Goal: Task Accomplishment & Management: Complete application form

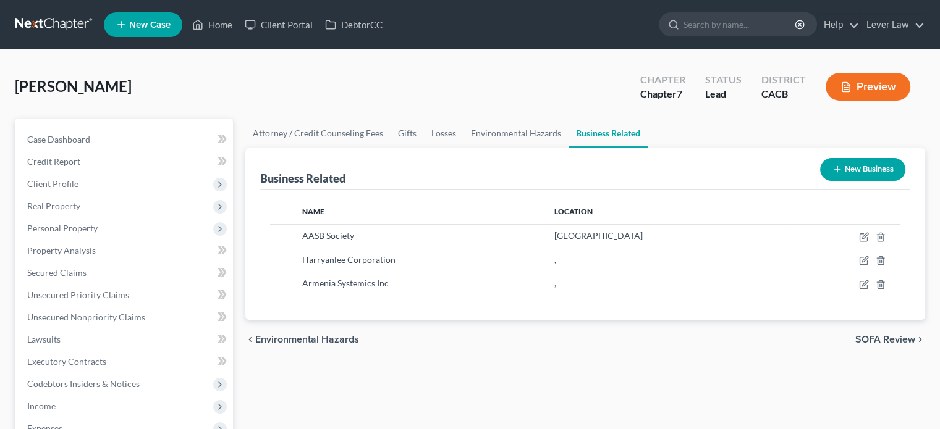
click at [40, 24] on link at bounding box center [54, 25] width 79 height 22
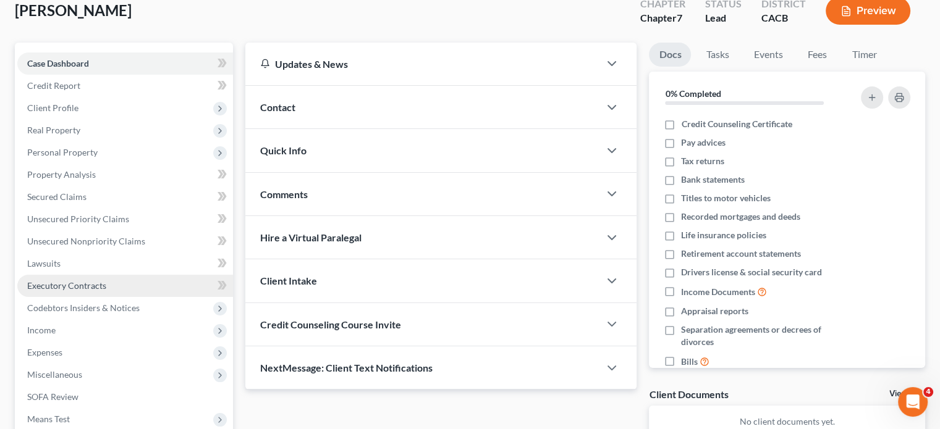
scroll to position [185, 0]
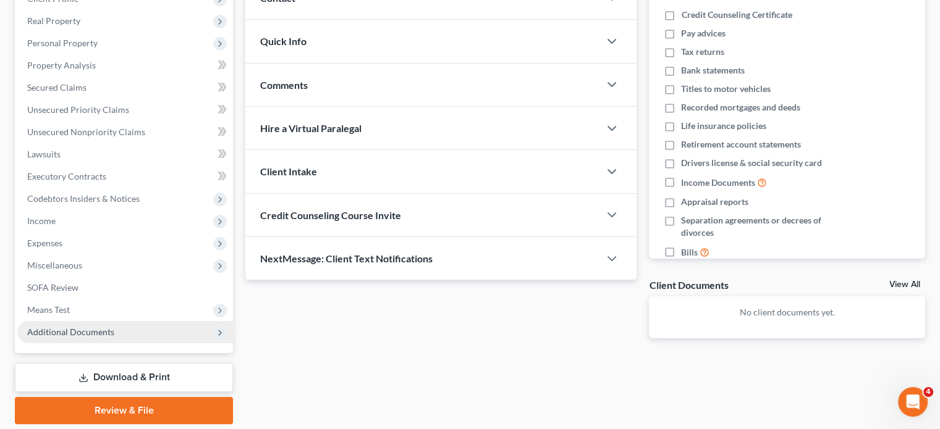
click at [94, 336] on span "Additional Documents" at bounding box center [70, 332] width 87 height 11
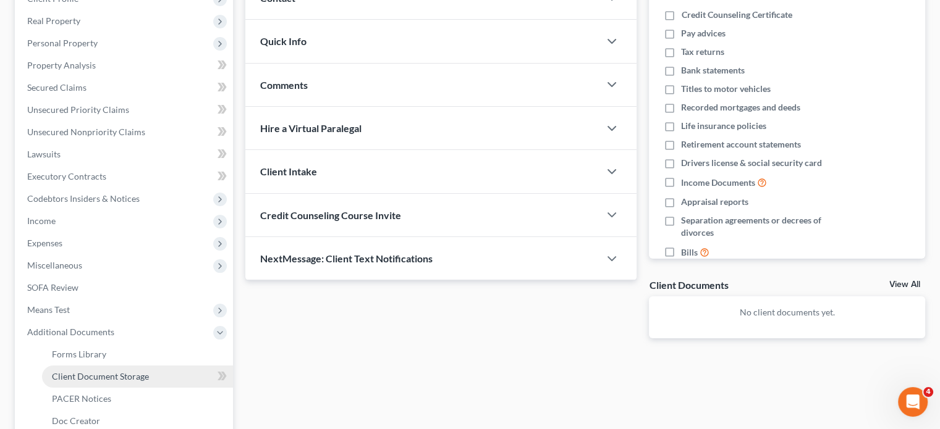
click at [106, 375] on span "Client Document Storage" at bounding box center [100, 376] width 97 height 11
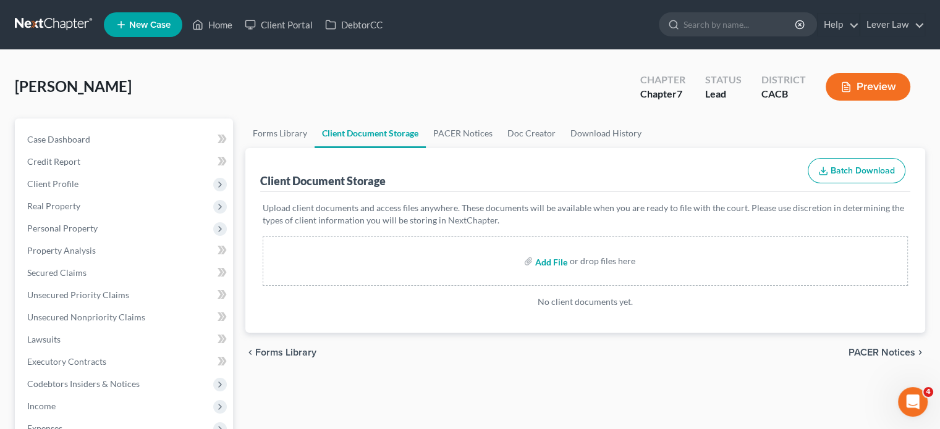
click at [547, 264] on input "file" at bounding box center [550, 261] width 30 height 22
type input "C:\fakepath\Abacus_cert.pdf"
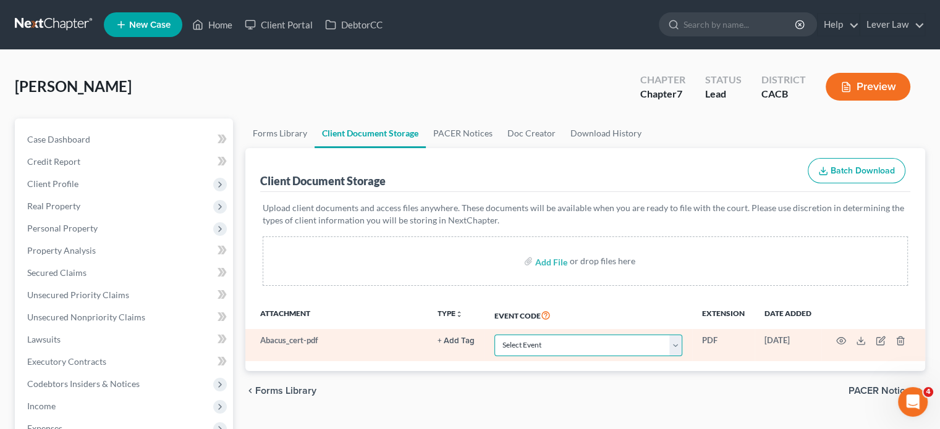
click at [547, 351] on select "Select Event Amended Chapter 11 Plan Amended Chapter 11 Small Business Plan Ame…" at bounding box center [588, 346] width 188 height 22
select select "10"
click at [494, 335] on select "Select Event Amended Chapter 11 Plan Amended Chapter 11 Small Business Plan Ame…" at bounding box center [588, 346] width 188 height 22
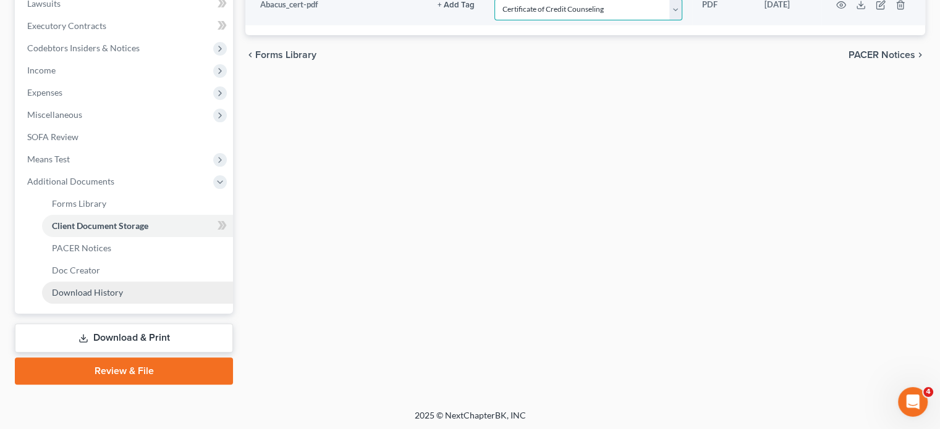
scroll to position [337, 0]
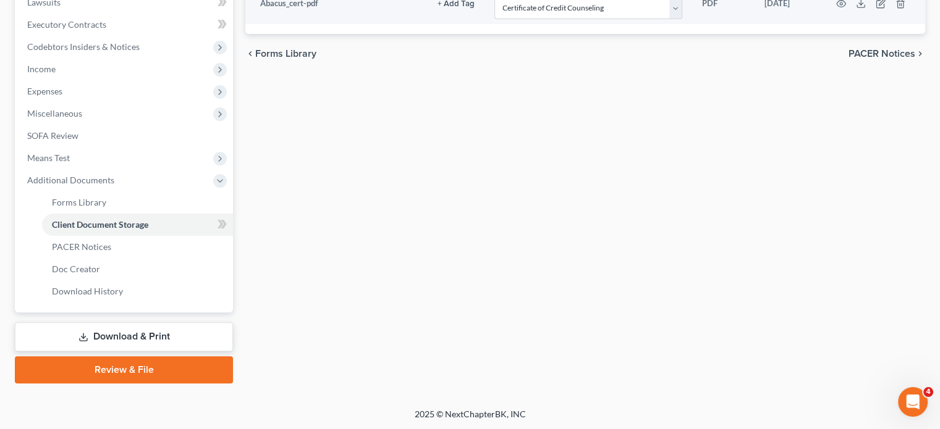
click at [106, 343] on link "Download & Print" at bounding box center [124, 337] width 218 height 29
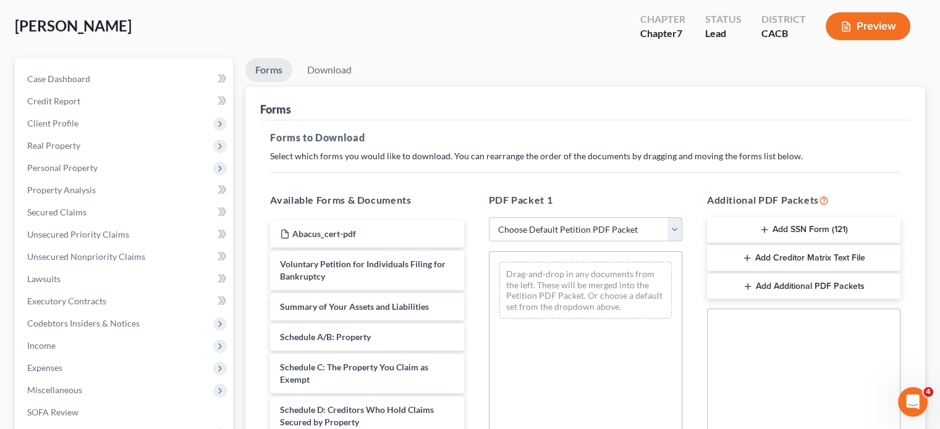
scroll to position [62, 0]
click at [551, 231] on select "Choose Default Petition PDF Packet Complete Bankruptcy Petition (all forms and …" at bounding box center [585, 228] width 193 height 25
select select "4"
click at [489, 216] on select "Choose Default Petition PDF Packet Complete Bankruptcy Petition (all forms and …" at bounding box center [585, 228] width 193 height 25
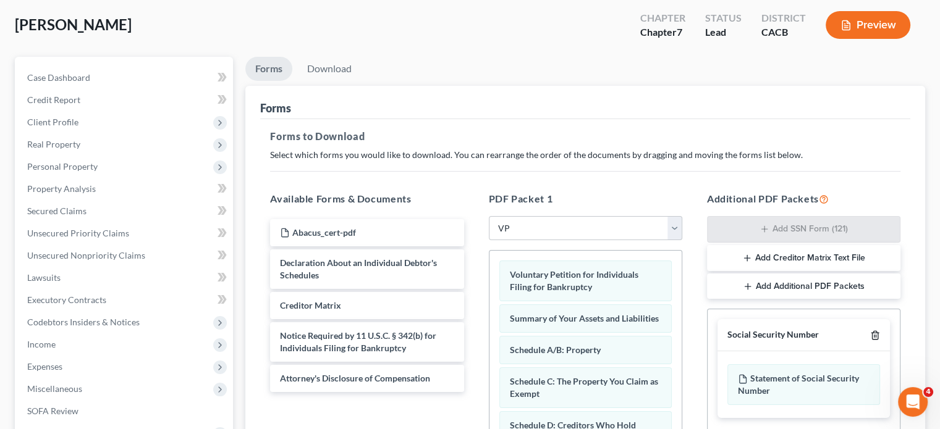
click at [870, 334] on icon "button" at bounding box center [875, 336] width 10 height 10
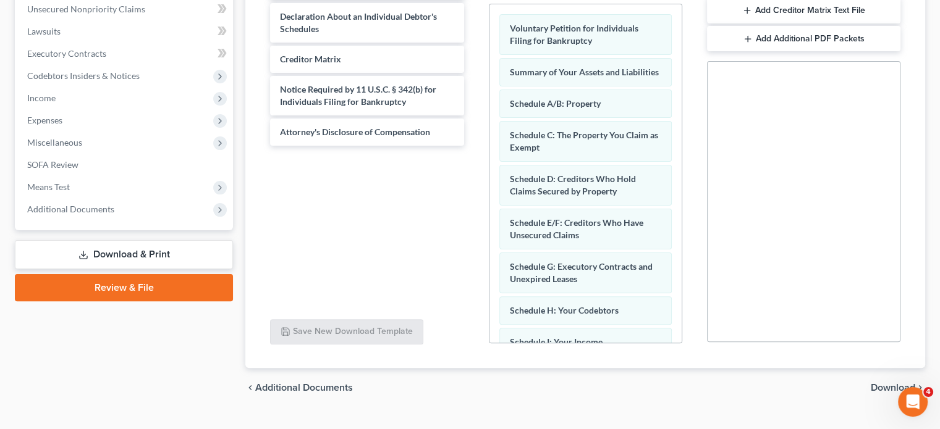
scroll to position [332, 0]
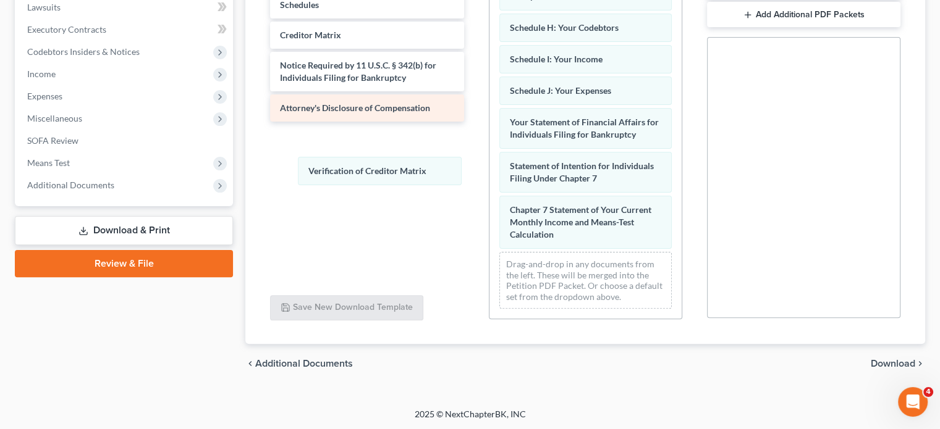
drag, startPoint x: 575, startPoint y: 229, endPoint x: 365, endPoint y: 116, distance: 238.6
click at [489, 150] on div "Verification of Creditor Matrix Voluntary Petition for Individuals Filing for B…" at bounding box center [585, 20] width 192 height 598
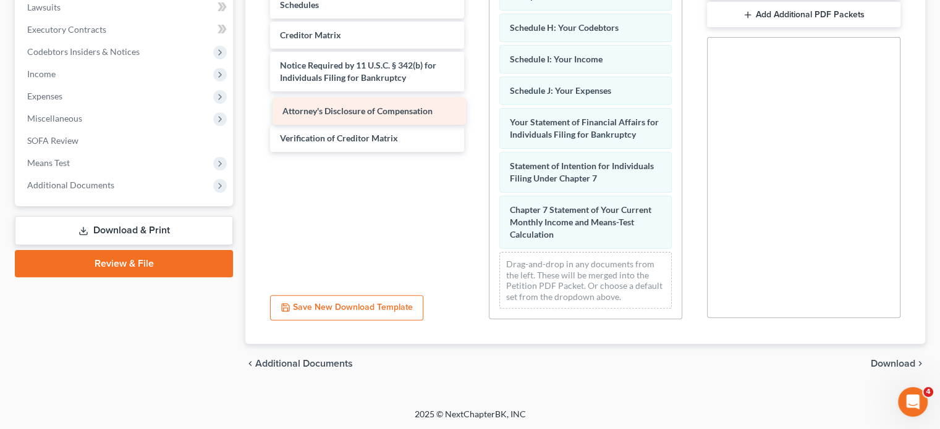
scroll to position [298, 0]
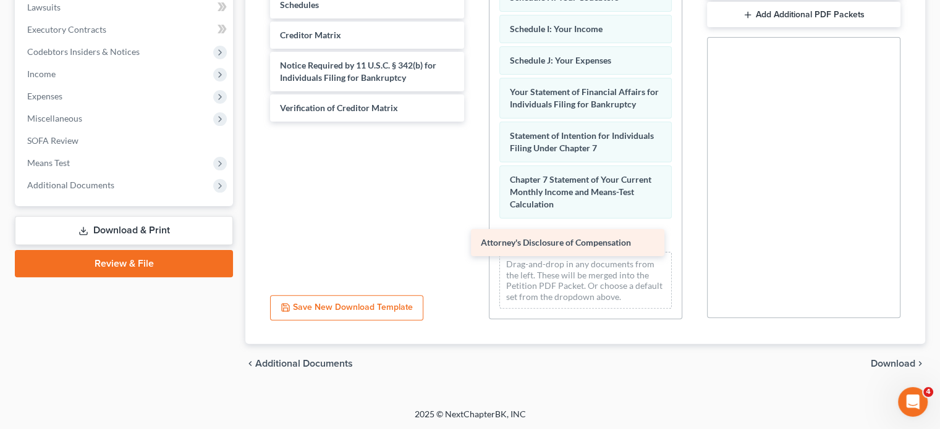
drag, startPoint x: 366, startPoint y: 107, endPoint x: 572, endPoint y: 244, distance: 247.8
click at [473, 122] on div "Attorney's Disclosure of Compensation Abacus_cert-pdf Declaration About an Indi…" at bounding box center [366, 35] width 213 height 173
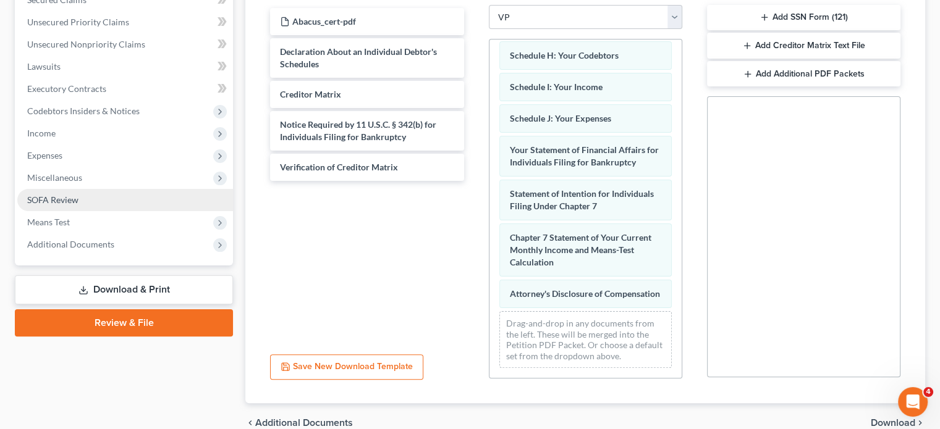
scroll to position [271, 0]
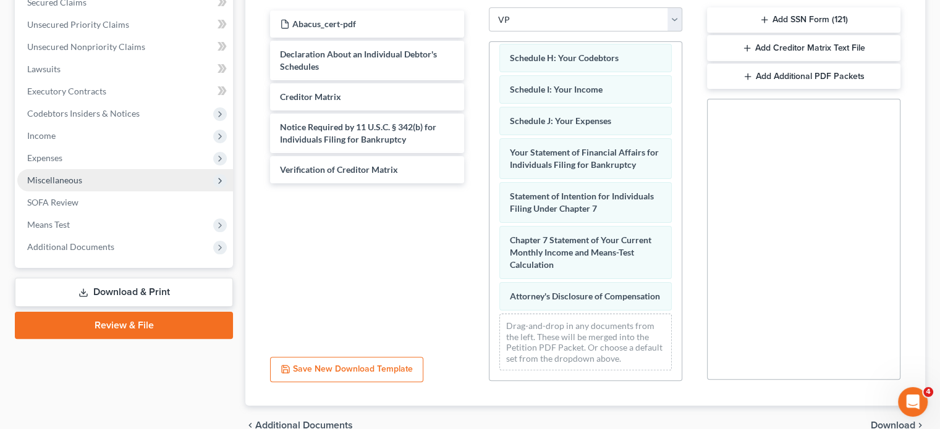
click at [61, 176] on span "Miscellaneous" at bounding box center [54, 180] width 55 height 11
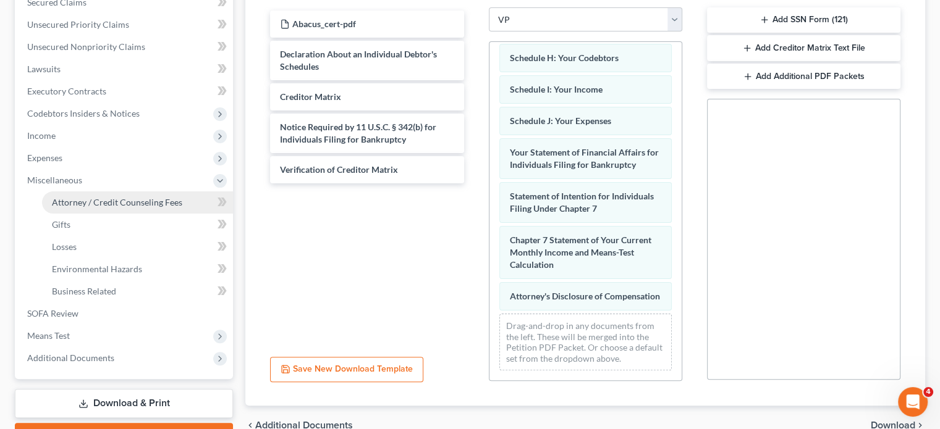
click at [70, 203] on span "Attorney / Credit Counseling Fees" at bounding box center [117, 202] width 130 height 11
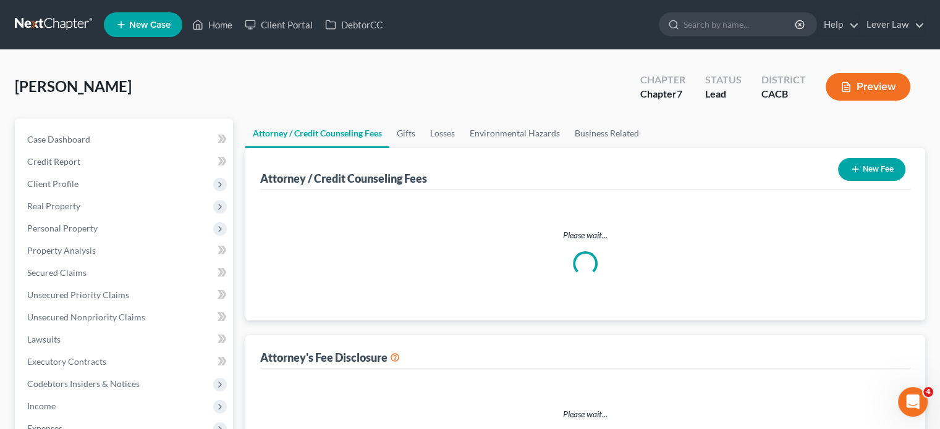
select select "0"
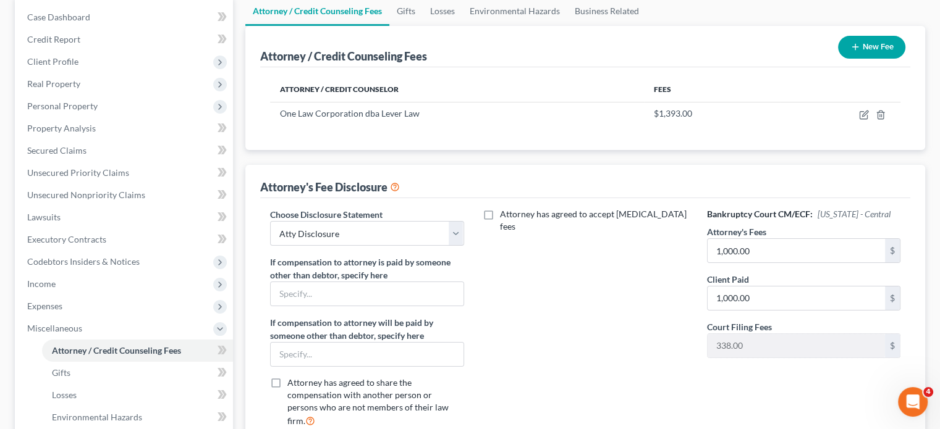
scroll to position [337, 0]
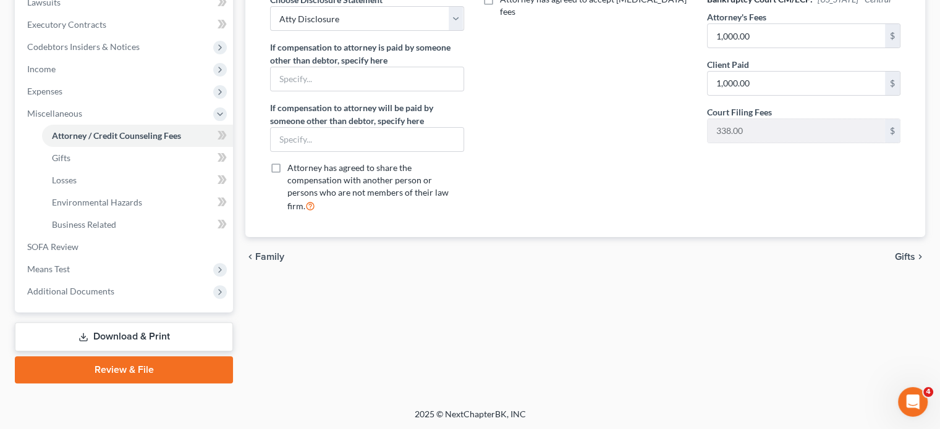
click at [93, 333] on link "Download & Print" at bounding box center [124, 337] width 218 height 29
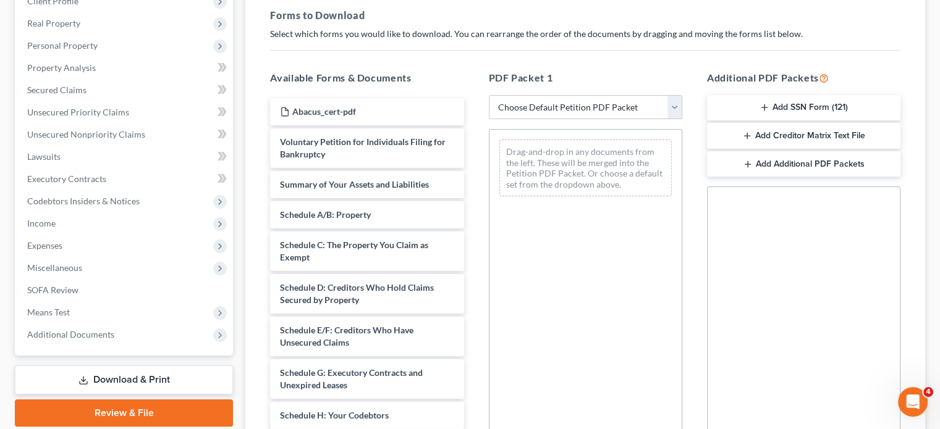
scroll to position [185, 0]
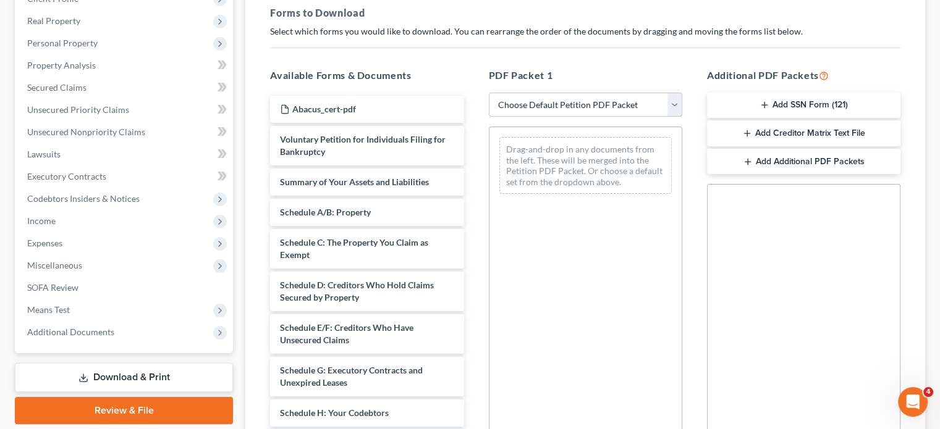
click at [611, 109] on select "Choose Default Petition PDF Packet Complete Bankruptcy Petition (all forms and …" at bounding box center [585, 105] width 193 height 25
select select "4"
click at [489, 93] on select "Choose Default Petition PDF Packet Complete Bankruptcy Petition (all forms and …" at bounding box center [585, 105] width 193 height 25
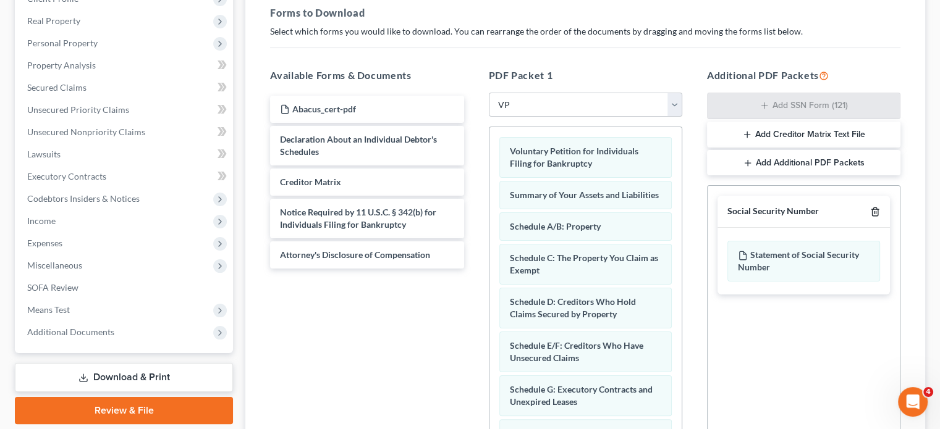
click at [875, 214] on icon "button" at bounding box center [875, 212] width 10 height 10
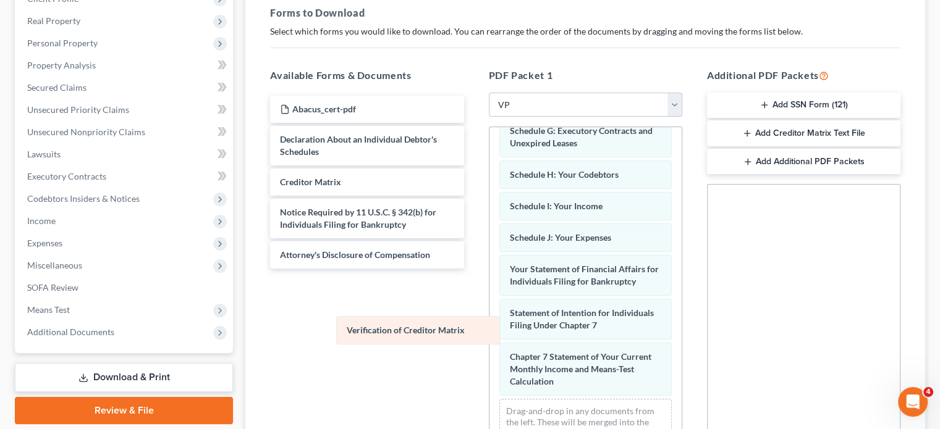
scroll to position [267, 0]
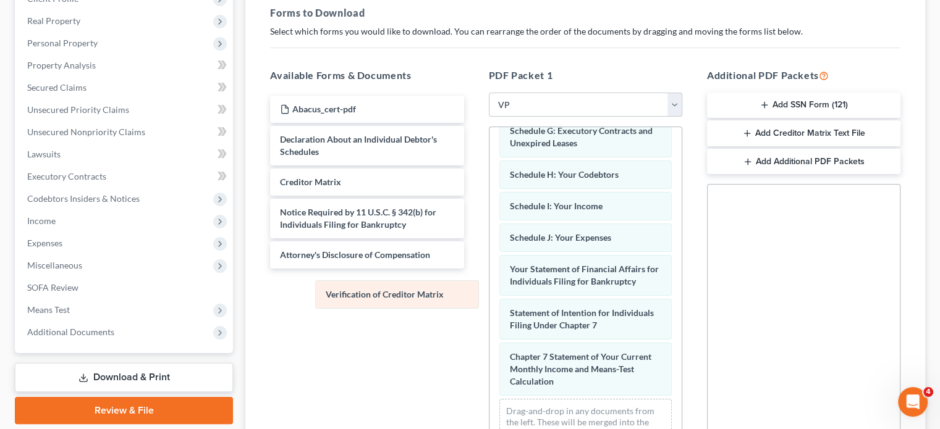
drag, startPoint x: 572, startPoint y: 380, endPoint x: 381, endPoint y: 281, distance: 214.5
click at [489, 291] on div "Verification of Creditor Matrix Voluntary Petition for Individuals Filing for B…" at bounding box center [585, 167] width 192 height 598
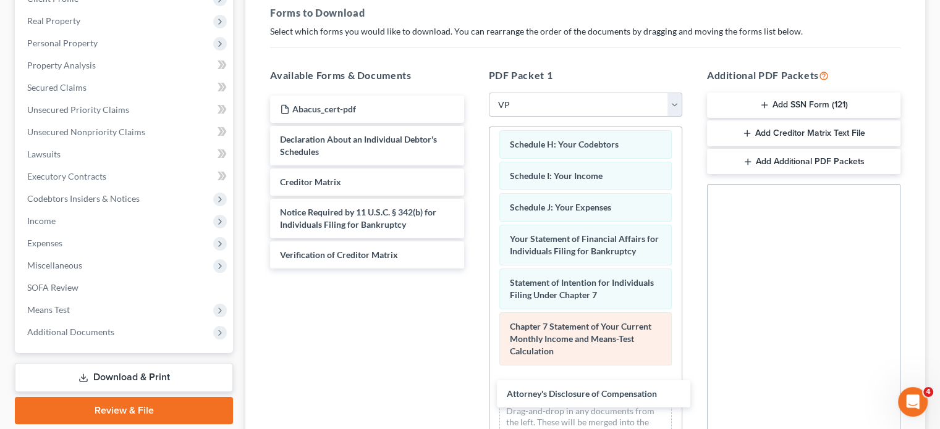
drag, startPoint x: 349, startPoint y: 256, endPoint x: 517, endPoint y: 350, distance: 192.8
click at [473, 269] on div "Attorney's Disclosure of Compensation Abacus_cert-pdf Declaration About an Indi…" at bounding box center [366, 182] width 213 height 173
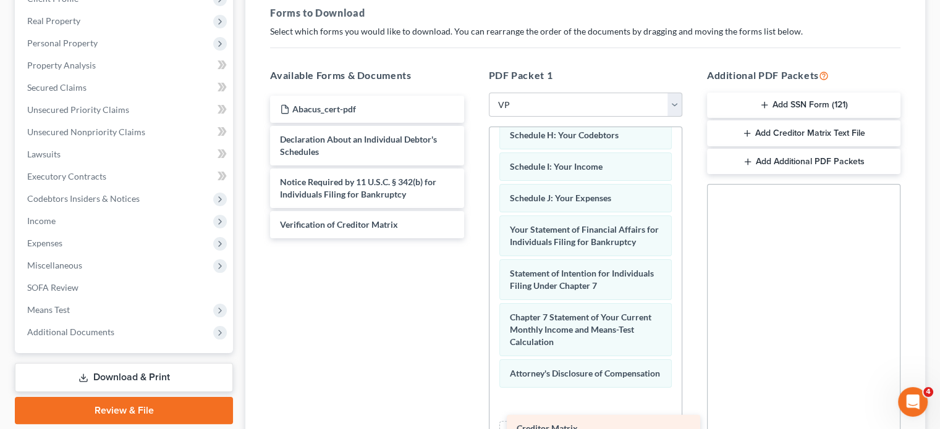
drag, startPoint x: 337, startPoint y: 174, endPoint x: 572, endPoint y: 415, distance: 336.5
click at [473, 239] on div "Creditor Matrix Abacus_cert-pdf Declaration About an Individual Debtor's Schedu…" at bounding box center [366, 167] width 213 height 143
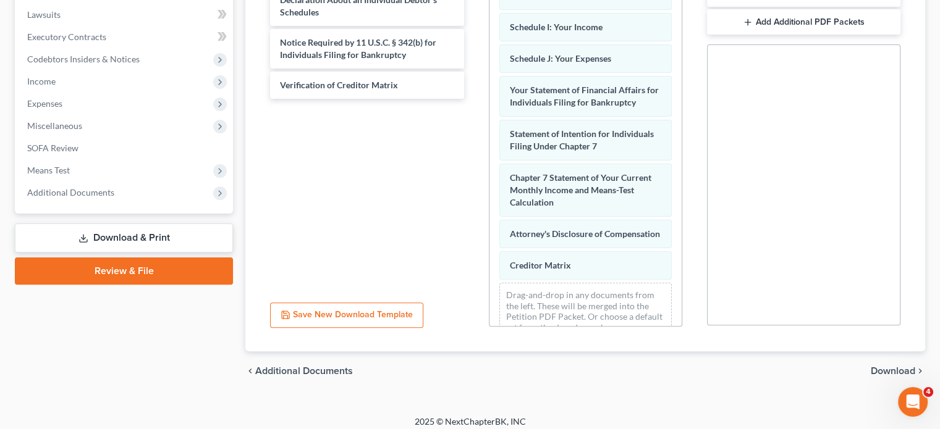
scroll to position [332, 0]
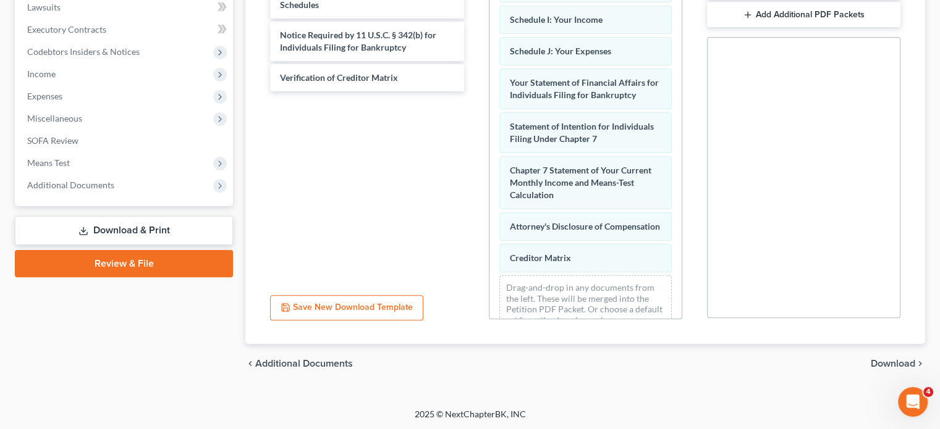
click at [874, 353] on div "chevron_left Additional Documents Download chevron_right" at bounding box center [585, 364] width 680 height 40
click at [880, 363] on span "Download" at bounding box center [893, 364] width 44 height 10
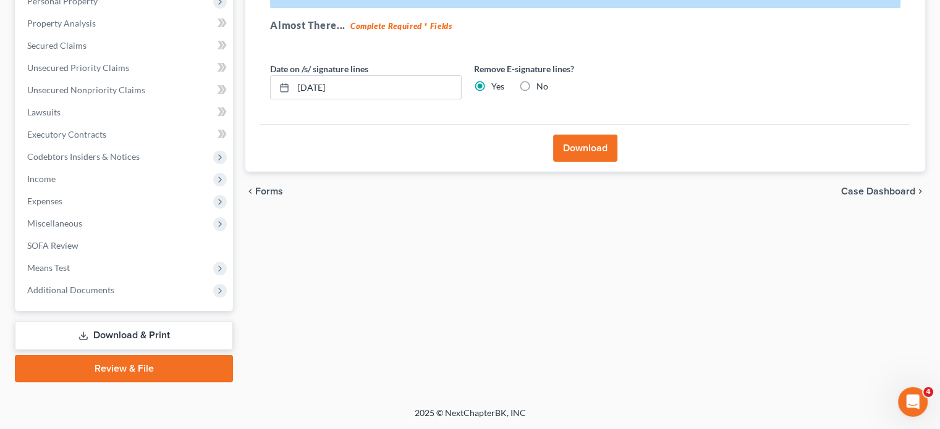
scroll to position [226, 0]
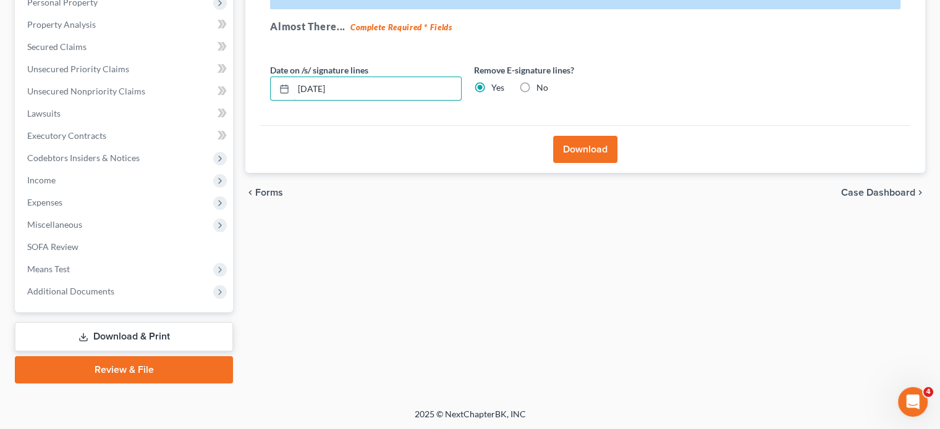
drag, startPoint x: 412, startPoint y: 98, endPoint x: 323, endPoint y: 108, distance: 89.5
click at [321, 111] on div "Effective 12/1/17 your court no longer accepts electronic signatures on the for…" at bounding box center [585, 40] width 650 height 171
click at [374, 99] on div "10/11/2025" at bounding box center [366, 89] width 192 height 25
drag, startPoint x: 376, startPoint y: 92, endPoint x: 294, endPoint y: 96, distance: 81.7
click at [294, 96] on input "10/11/2025" at bounding box center [377, 88] width 167 height 23
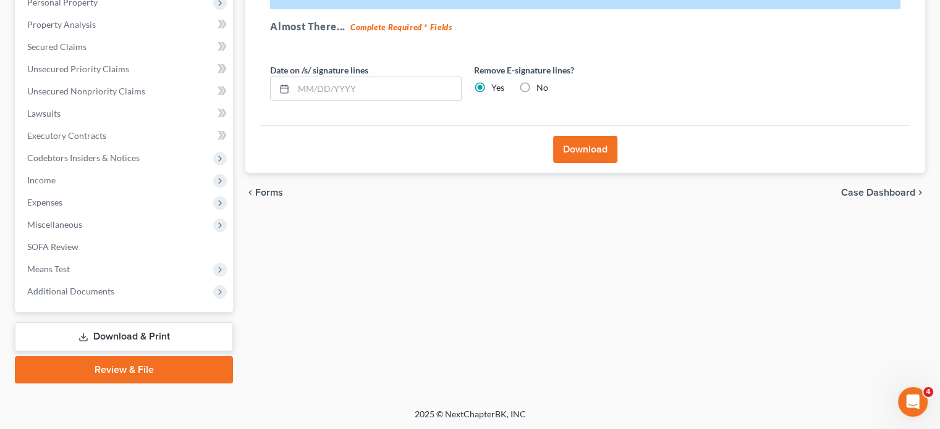
click at [587, 148] on button "Download" at bounding box center [585, 149] width 64 height 27
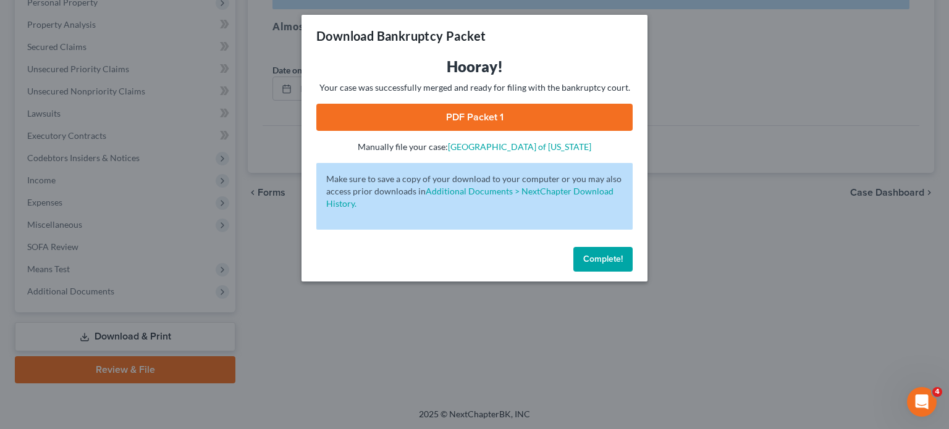
click at [603, 123] on link "PDF Packet 1" at bounding box center [474, 117] width 316 height 27
click at [596, 263] on span "Complete!" at bounding box center [603, 259] width 40 height 11
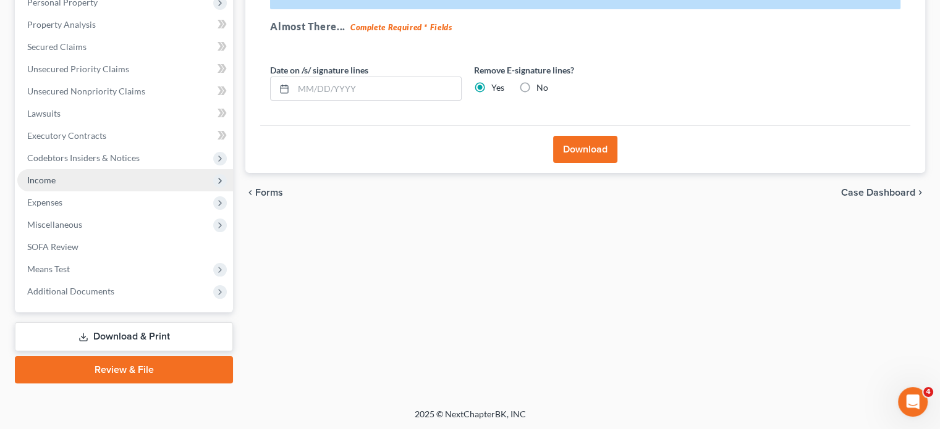
click at [126, 187] on span "Income" at bounding box center [125, 180] width 216 height 22
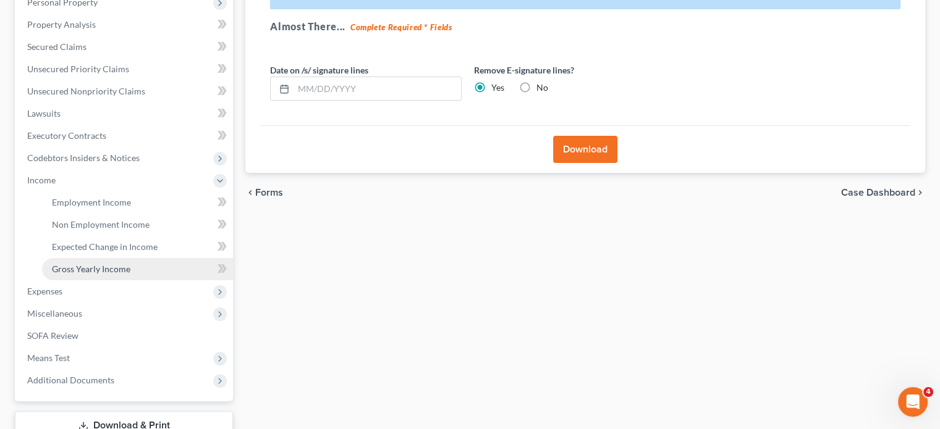
click at [99, 274] on link "Gross Yearly Income" at bounding box center [137, 269] width 191 height 22
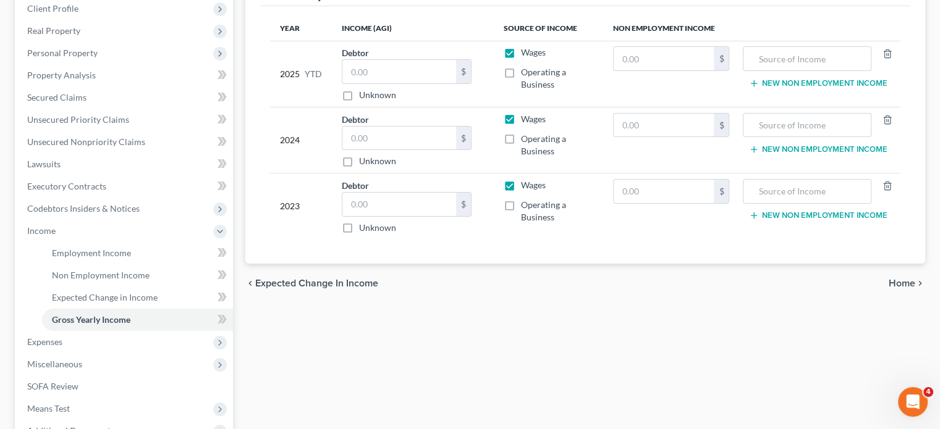
scroll to position [185, 0]
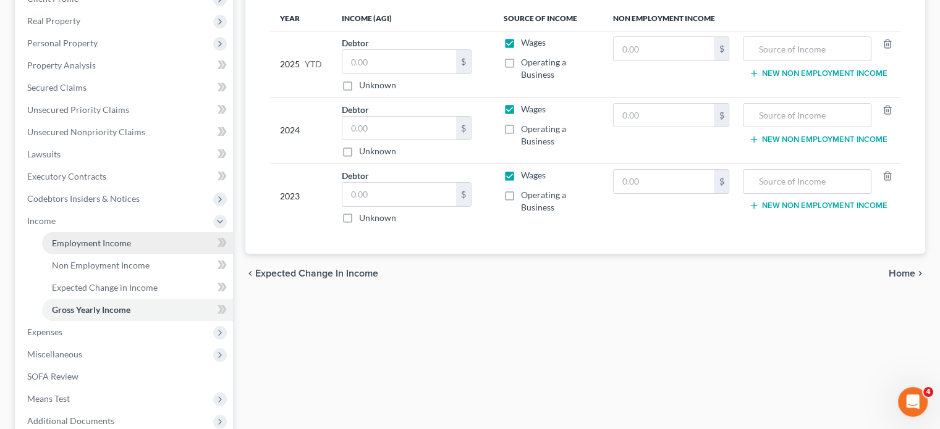
click at [88, 245] on span "Employment Income" at bounding box center [91, 243] width 79 height 11
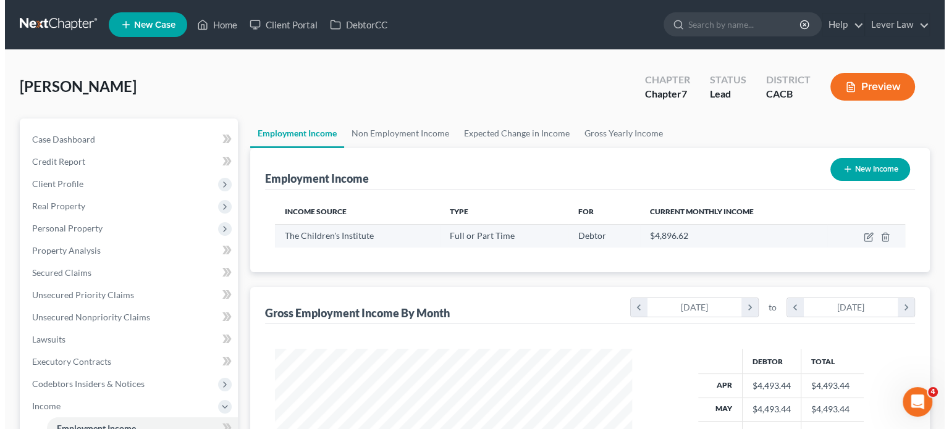
scroll to position [220, 381]
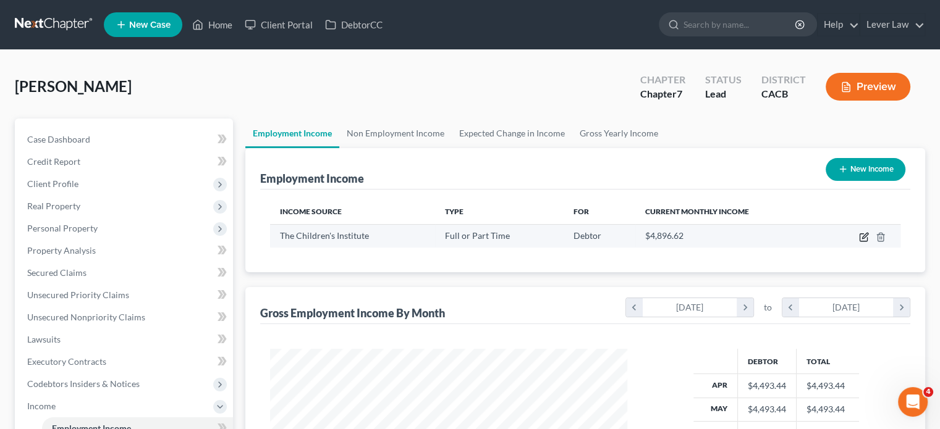
click at [868, 237] on icon "button" at bounding box center [864, 237] width 10 height 10
select select "0"
select select "4"
select select "1"
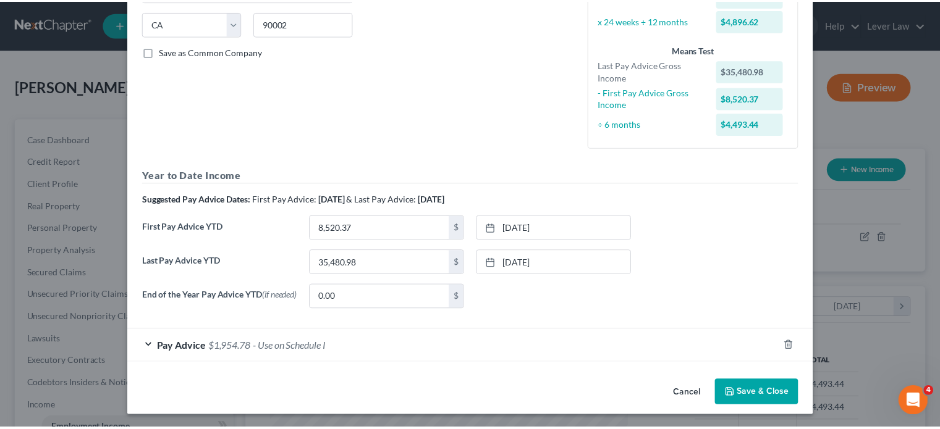
scroll to position [247, 0]
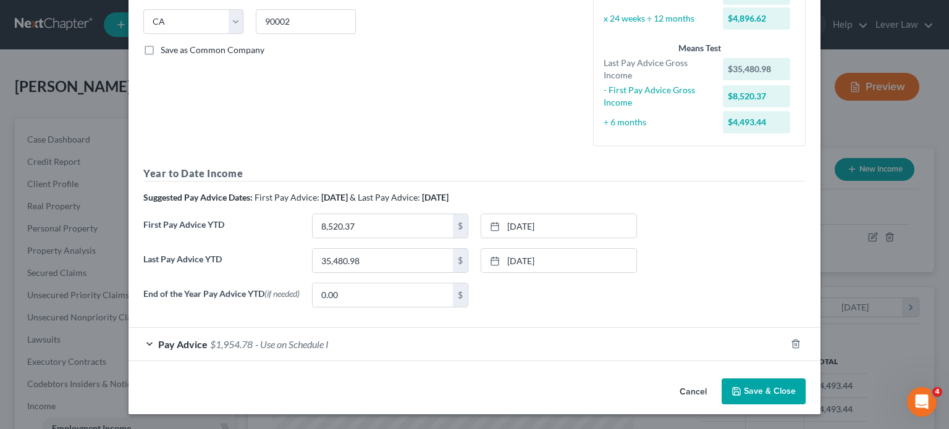
click at [766, 395] on button "Save & Close" at bounding box center [764, 392] width 84 height 26
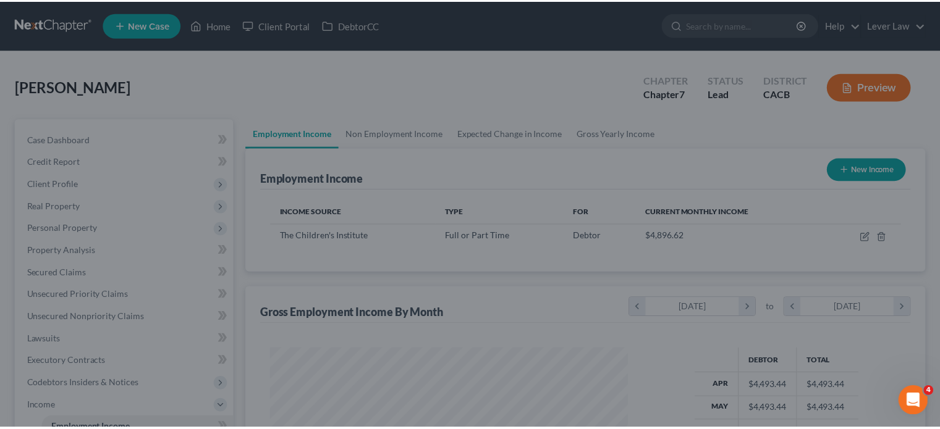
scroll to position [617758, 617596]
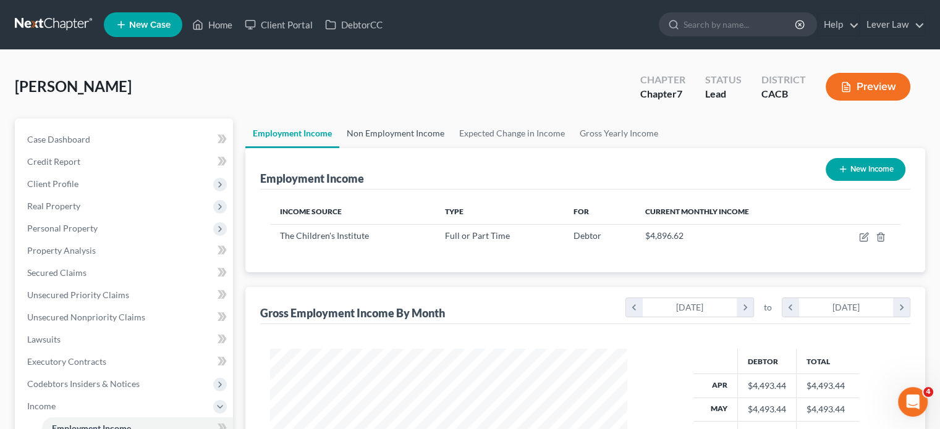
drag, startPoint x: 398, startPoint y: 118, endPoint x: 398, endPoint y: 129, distance: 10.5
click at [398, 119] on link "Non Employment Income" at bounding box center [395, 134] width 112 height 30
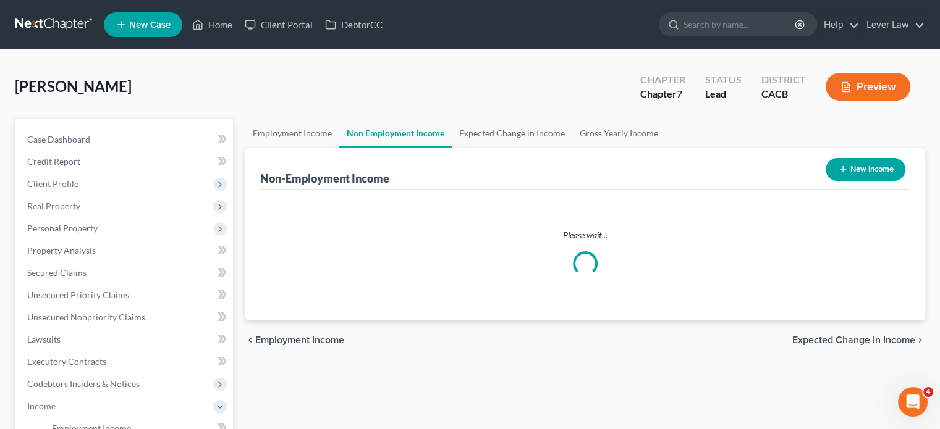
click at [398, 129] on link "Non Employment Income" at bounding box center [395, 134] width 112 height 30
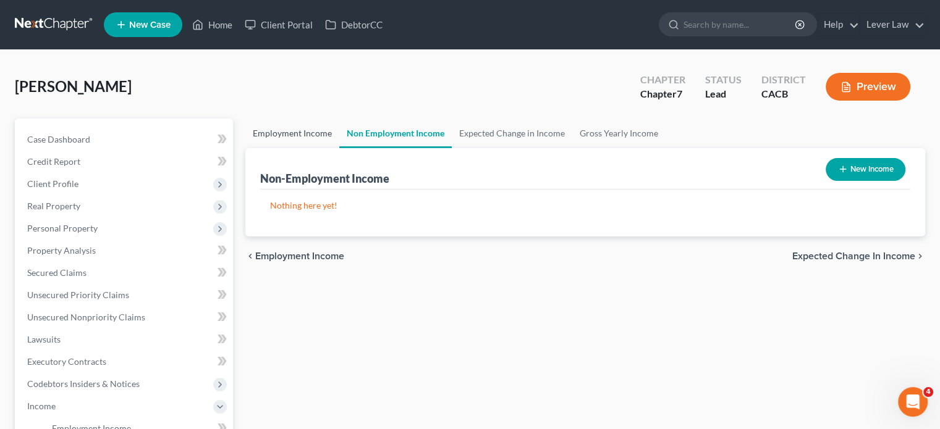
click at [276, 133] on link "Employment Income" at bounding box center [292, 134] width 94 height 30
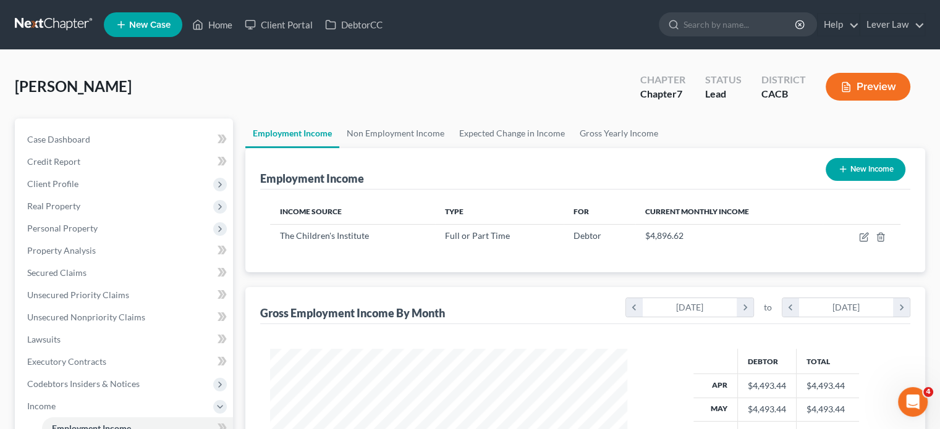
scroll to position [220, 381]
drag, startPoint x: 599, startPoint y: 128, endPoint x: 615, endPoint y: 135, distance: 17.7
click at [599, 129] on link "Gross Yearly Income" at bounding box center [618, 134] width 93 height 30
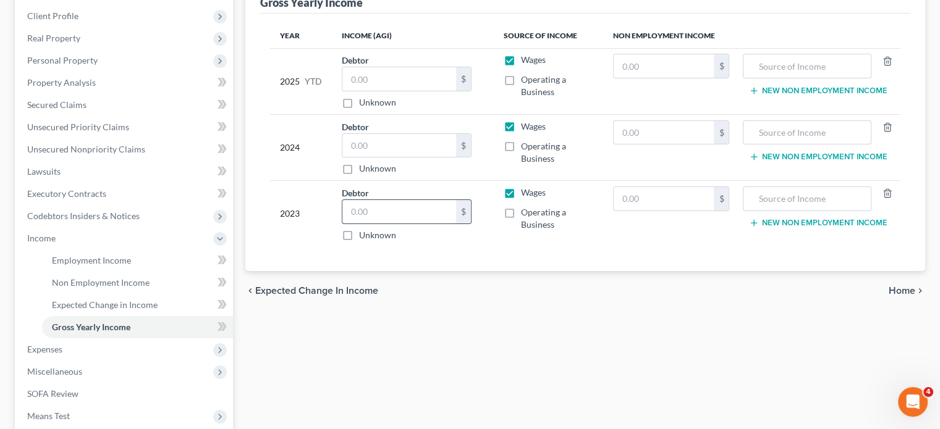
scroll to position [185, 0]
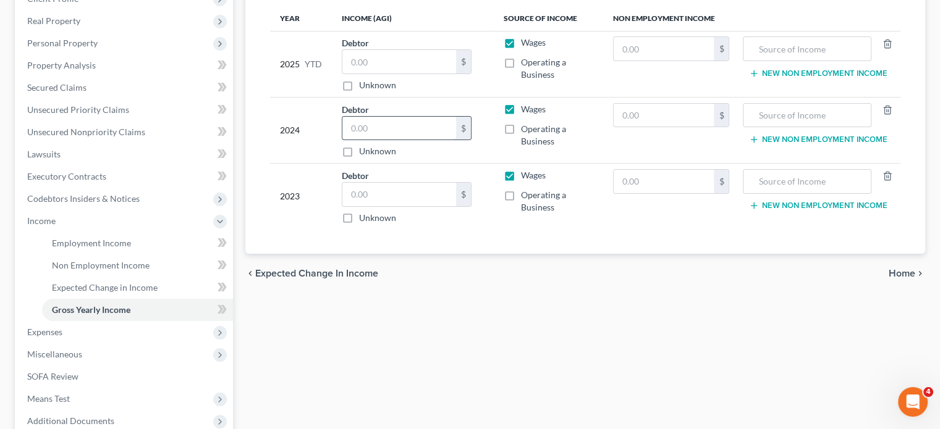
click at [384, 138] on input "text" at bounding box center [399, 128] width 114 height 23
click at [376, 195] on input "text" at bounding box center [399, 194] width 114 height 23
type input "52,287"
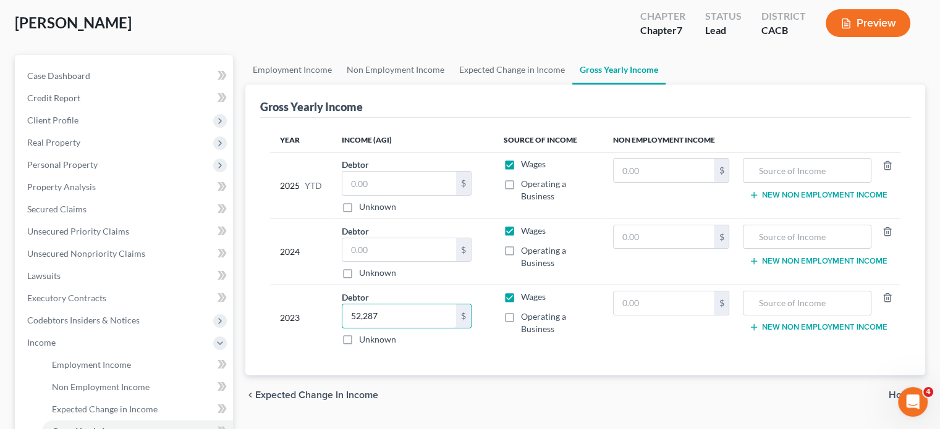
scroll to position [62, 0]
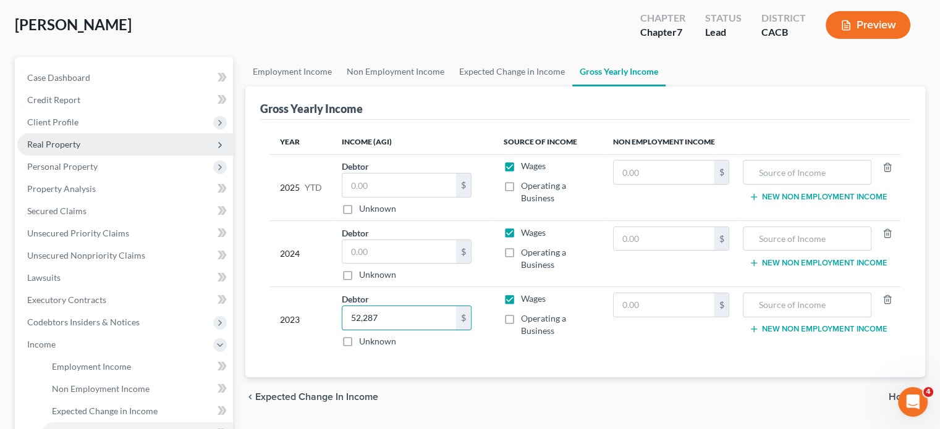
drag, startPoint x: 79, startPoint y: 124, endPoint x: 82, endPoint y: 138, distance: 13.9
click at [79, 124] on span "Client Profile" at bounding box center [125, 122] width 216 height 22
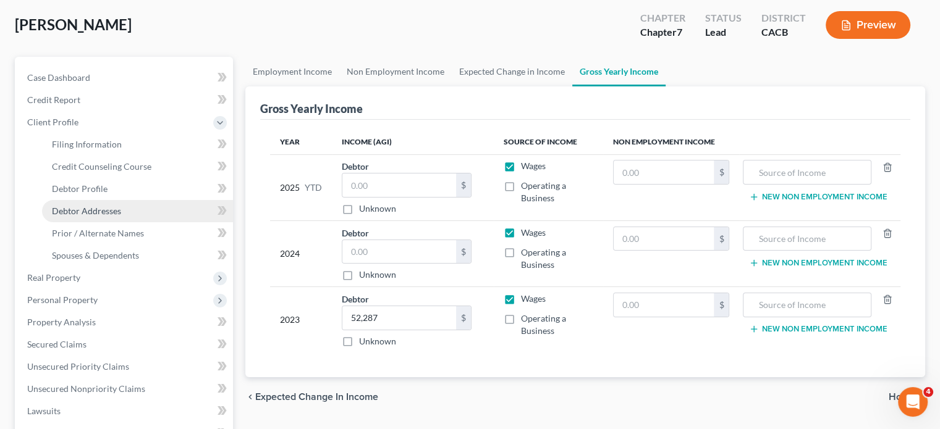
click at [92, 208] on span "Debtor Addresses" at bounding box center [86, 211] width 69 height 11
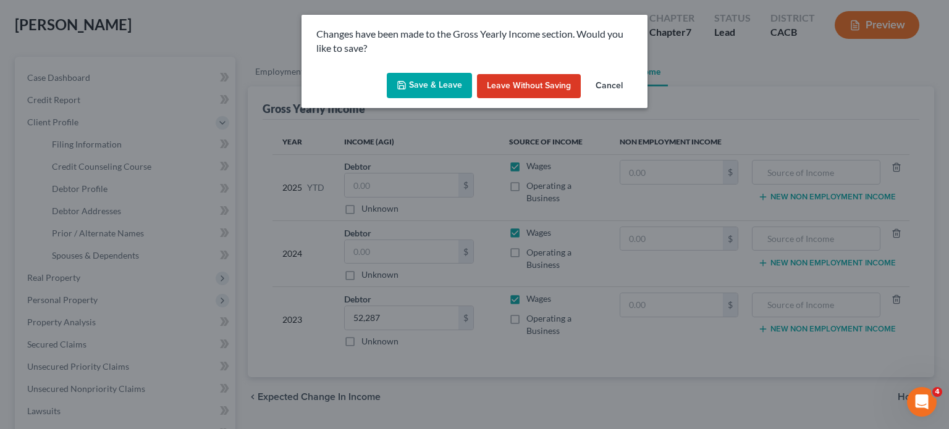
drag, startPoint x: 448, startPoint y: 91, endPoint x: 449, endPoint y: 84, distance: 6.8
click at [448, 88] on button "Save & Leave" at bounding box center [429, 86] width 85 height 26
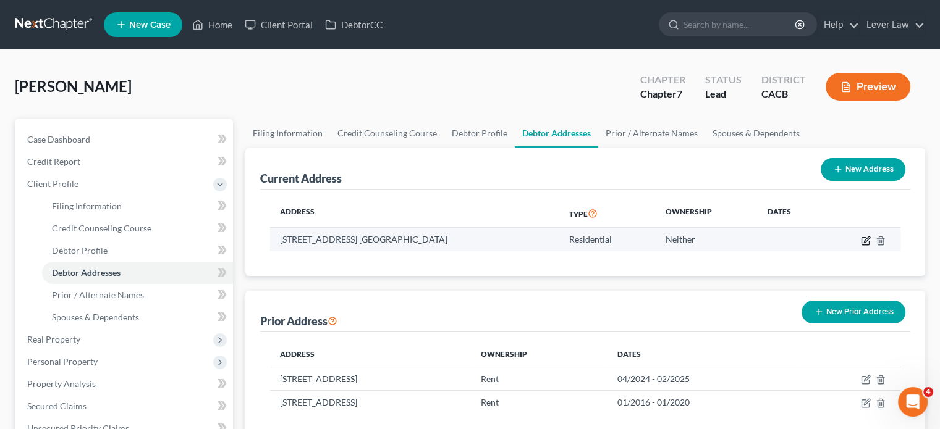
click at [865, 240] on icon "button" at bounding box center [867, 240] width 6 height 6
select select "4"
select select "0"
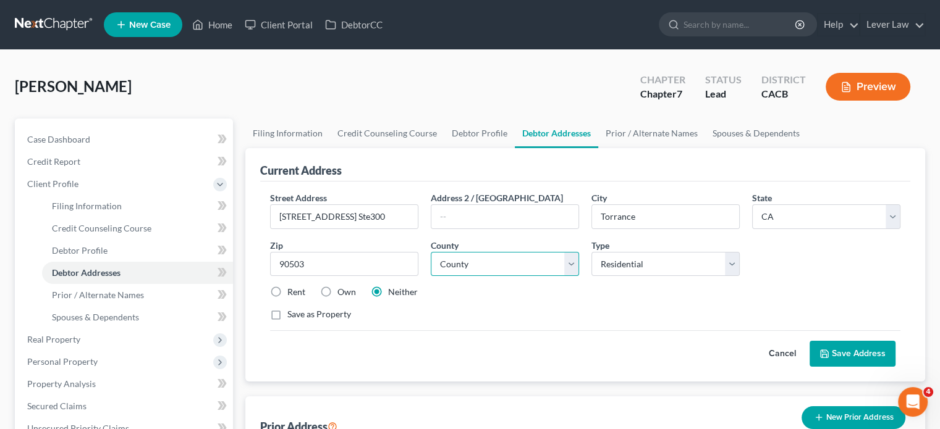
click at [571, 264] on select "County Alameda County Alpine County Amador County Butte County Calaveras County…" at bounding box center [505, 264] width 148 height 25
select select "18"
click at [431, 252] on select "County Alameda County Alpine County Amador County Butte County Calaveras County…" at bounding box center [505, 264] width 148 height 25
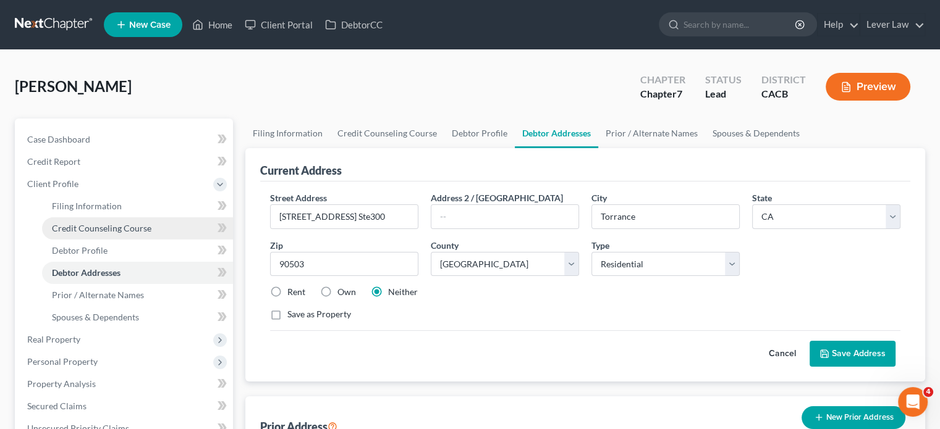
click at [98, 229] on span "Credit Counseling Course" at bounding box center [101, 228] width 99 height 11
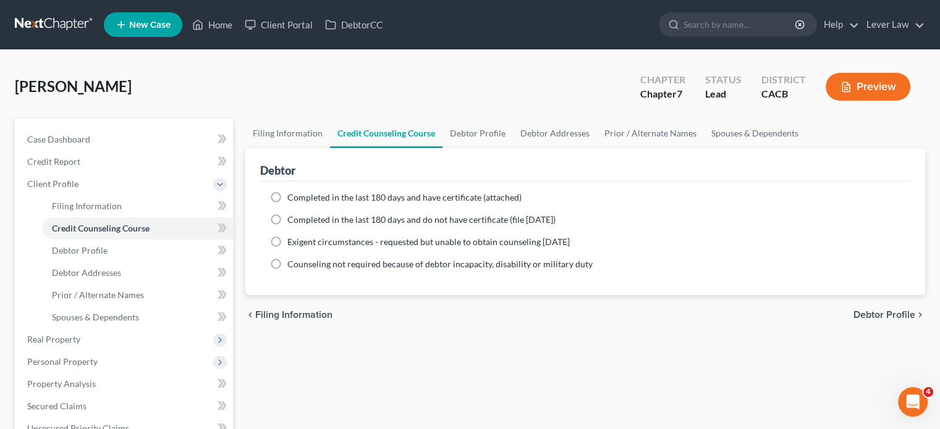
click at [345, 201] on span "Completed in the last 180 days and have certificate (attached)" at bounding box center [404, 197] width 234 height 11
click at [300, 200] on input "Completed in the last 180 days and have certificate (attached)" at bounding box center [296, 196] width 8 height 8
radio input "true"
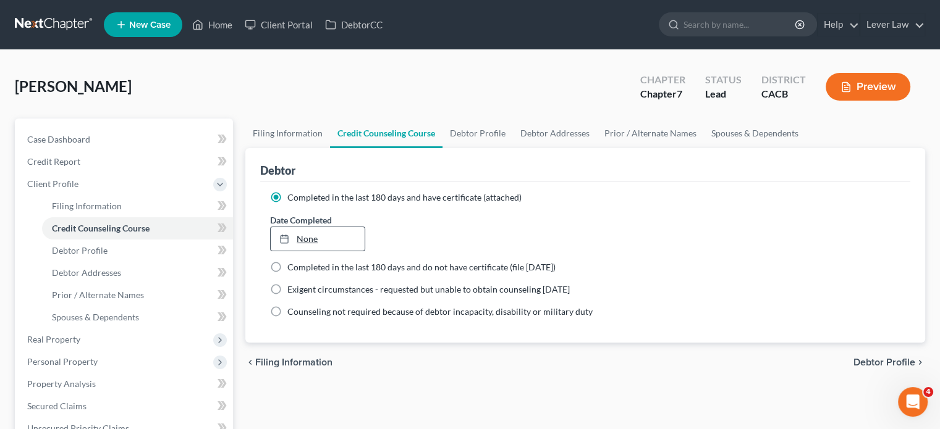
click at [337, 233] on link "None" at bounding box center [317, 238] width 93 height 23
type input "10/11/2025"
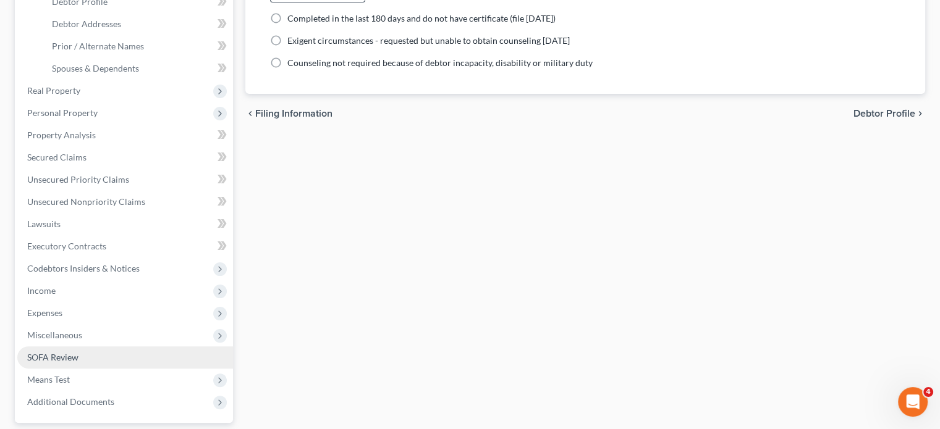
scroll to position [309, 0]
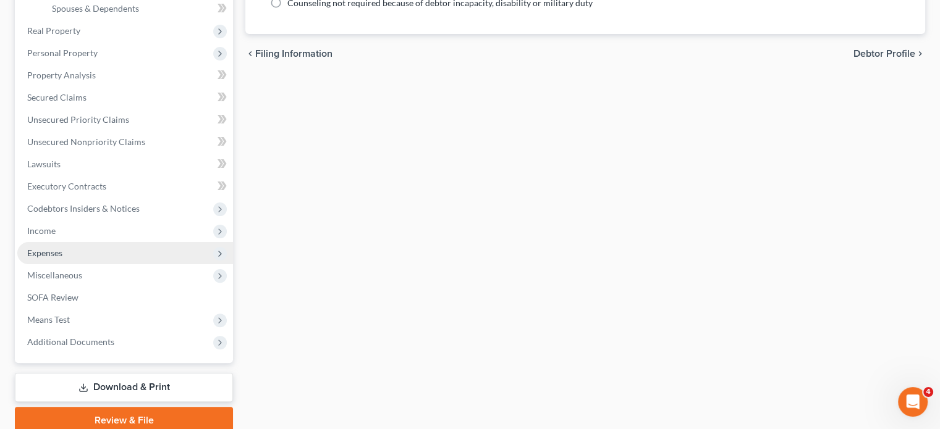
drag, startPoint x: 53, startPoint y: 256, endPoint x: 97, endPoint y: 254, distance: 44.5
click at [53, 256] on span "Expenses" at bounding box center [44, 253] width 35 height 11
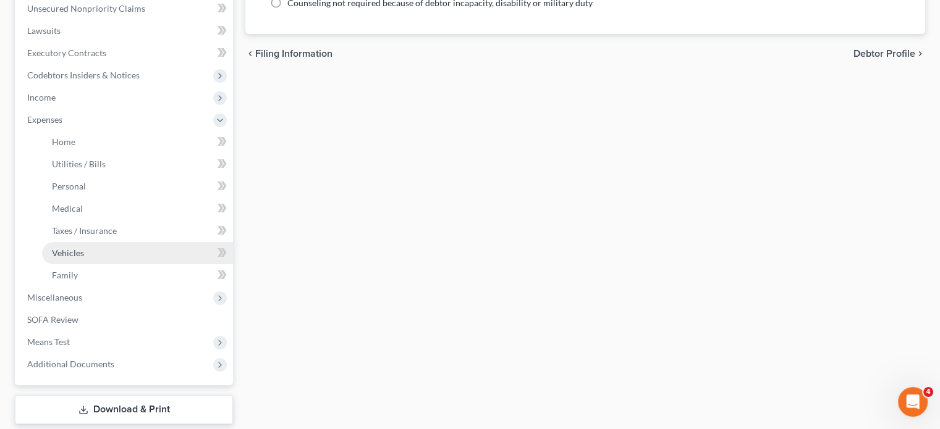
click at [74, 255] on span "Vehicles" at bounding box center [68, 253] width 32 height 11
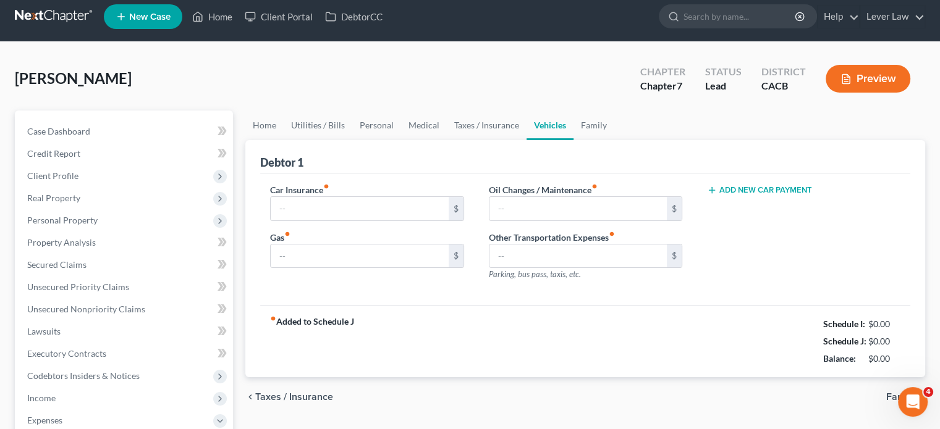
scroll to position [5, 0]
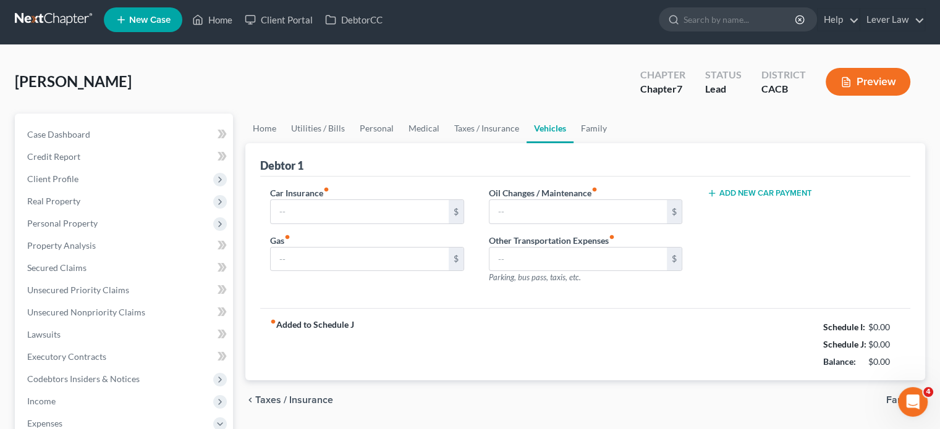
type input "140.00"
type input "200.00"
type input "50.00"
type input "0.00"
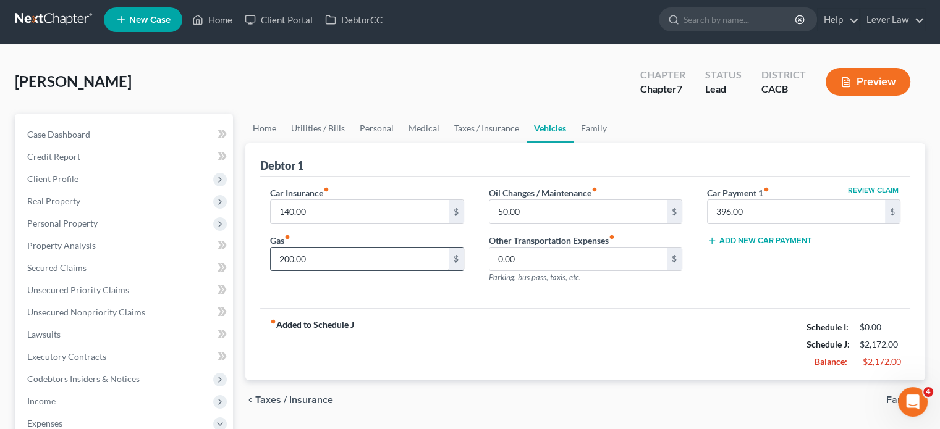
scroll to position [0, 0]
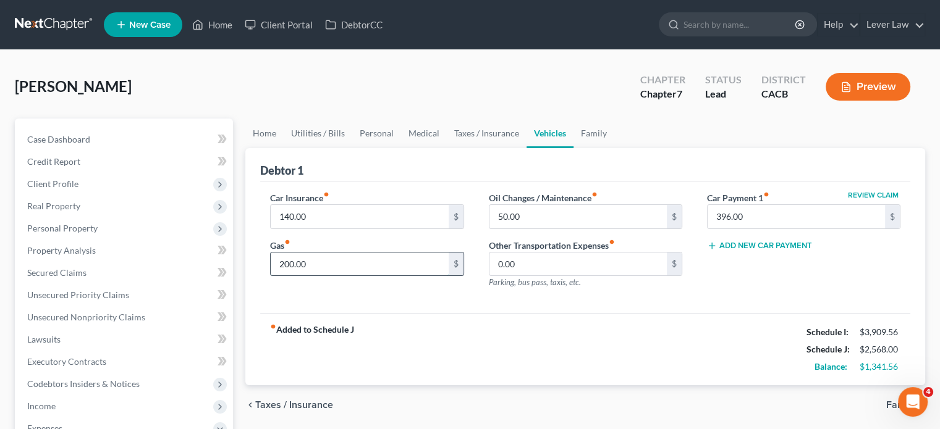
click at [352, 266] on input "200.00" at bounding box center [359, 264] width 177 height 23
type input "403"
click at [584, 140] on link "Family" at bounding box center [593, 134] width 41 height 30
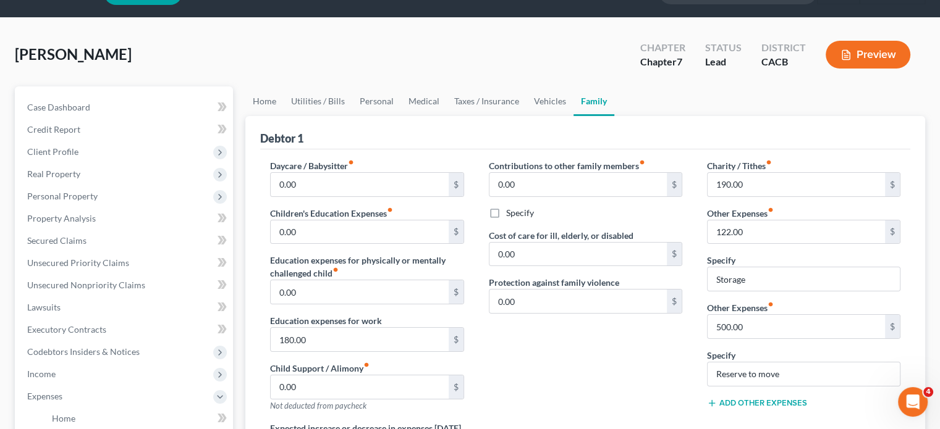
scroll to position [62, 0]
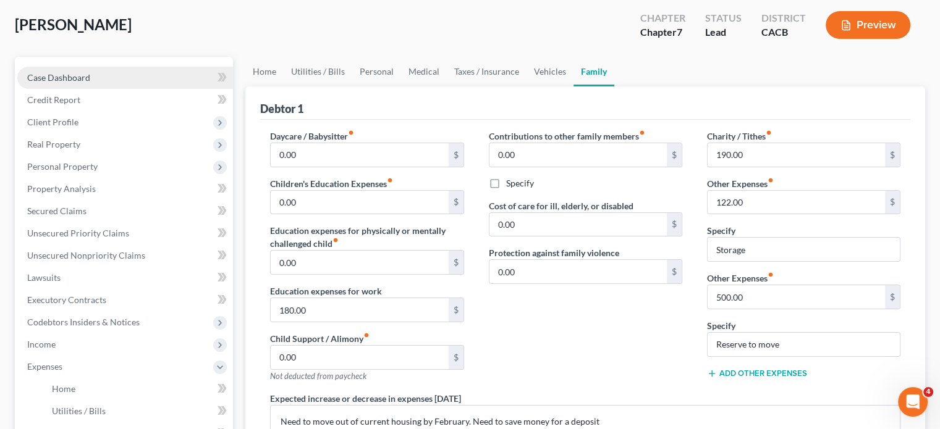
click at [207, 78] on link "Case Dashboard" at bounding box center [125, 78] width 216 height 22
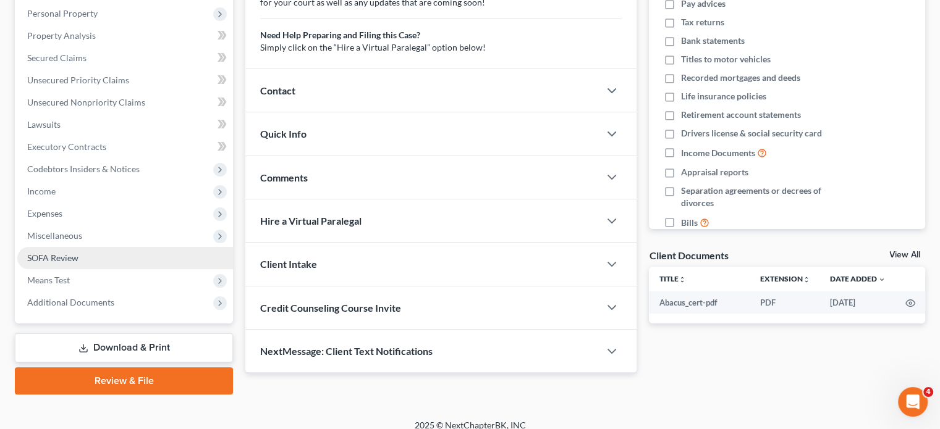
scroll to position [226, 0]
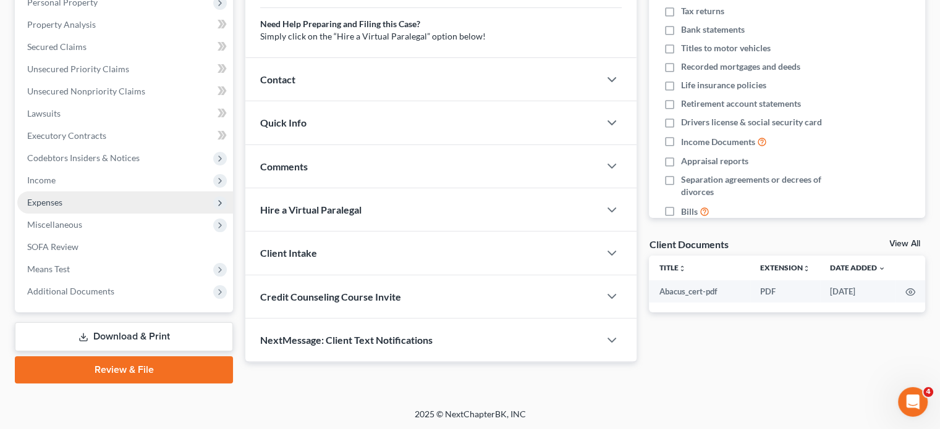
click at [59, 205] on span "Expenses" at bounding box center [44, 202] width 35 height 11
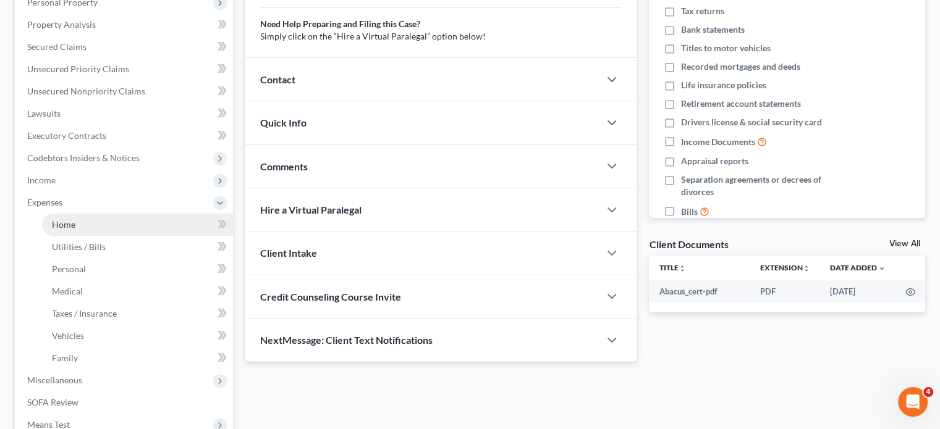
drag, startPoint x: 83, startPoint y: 233, endPoint x: 96, endPoint y: 232, distance: 13.0
click at [84, 232] on link "Home" at bounding box center [137, 225] width 191 height 22
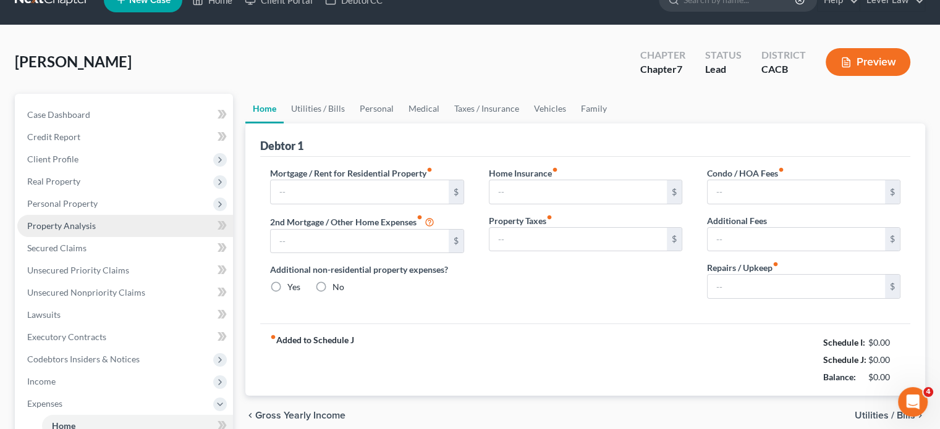
type input "0.00"
radio input "true"
type input "0.00"
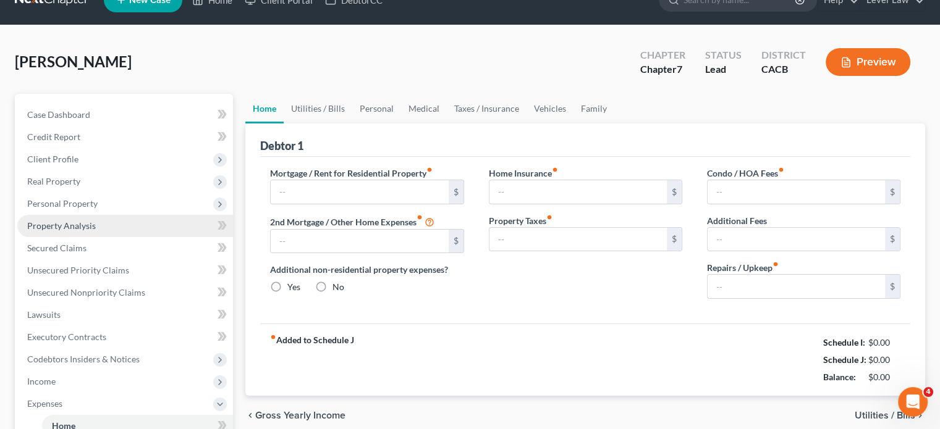
type input "0.00"
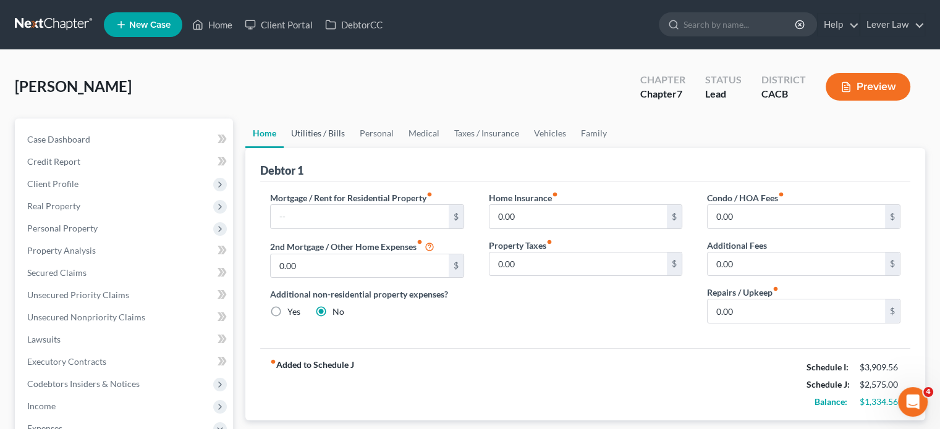
click at [326, 137] on link "Utilities / Bills" at bounding box center [318, 134] width 69 height 30
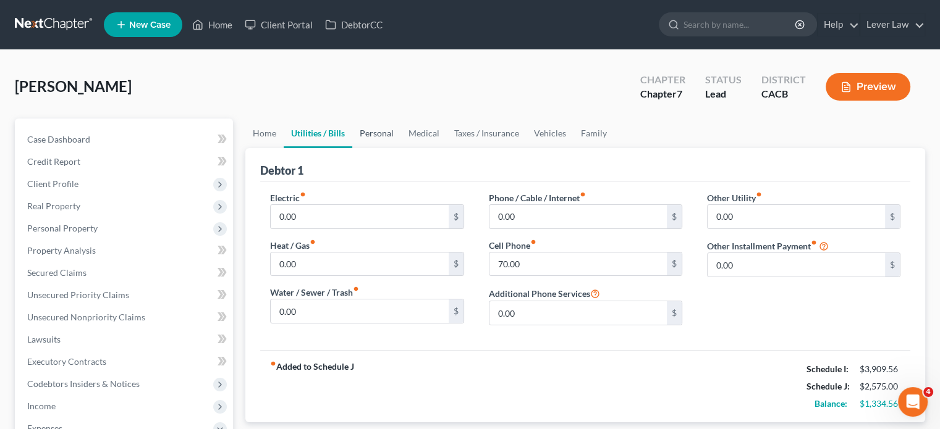
click at [370, 140] on link "Personal" at bounding box center [376, 134] width 49 height 30
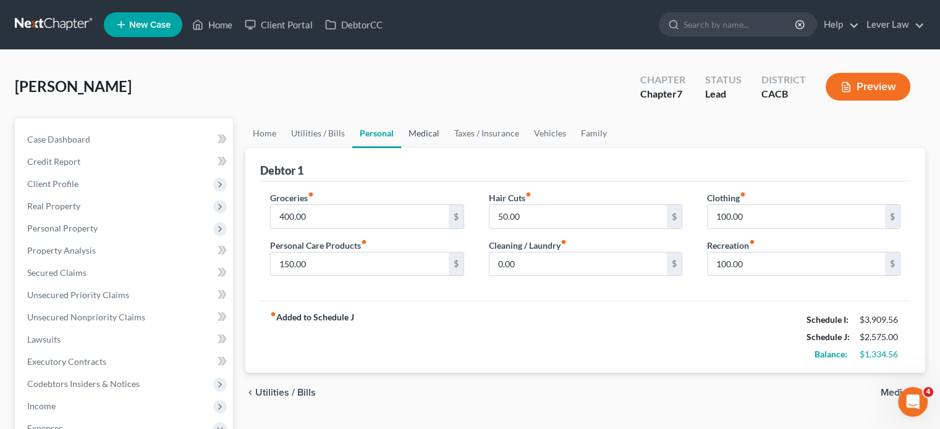
click at [418, 139] on link "Medical" at bounding box center [424, 134] width 46 height 30
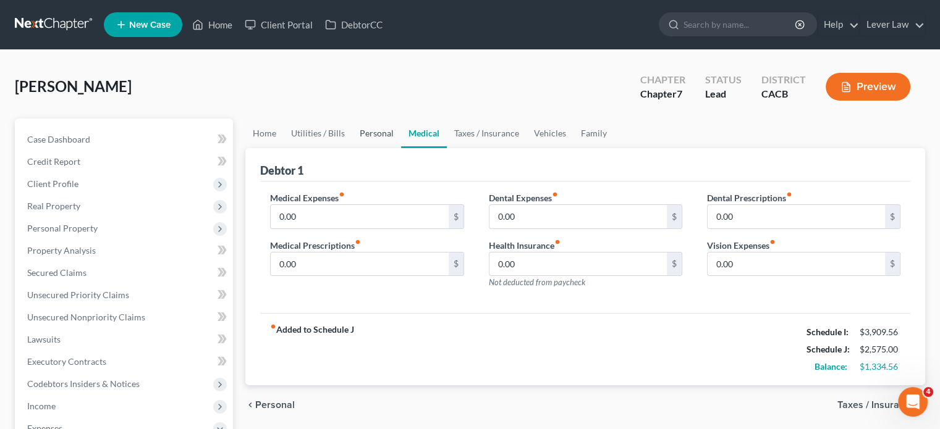
click at [381, 134] on link "Personal" at bounding box center [376, 134] width 49 height 30
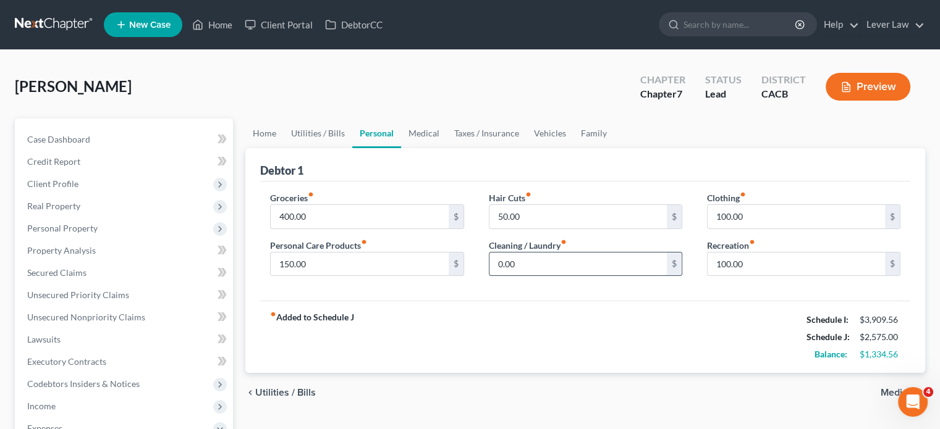
click at [519, 263] on input "0.00" at bounding box center [577, 264] width 177 height 23
type input "50"
click at [421, 135] on link "Medical" at bounding box center [424, 134] width 46 height 30
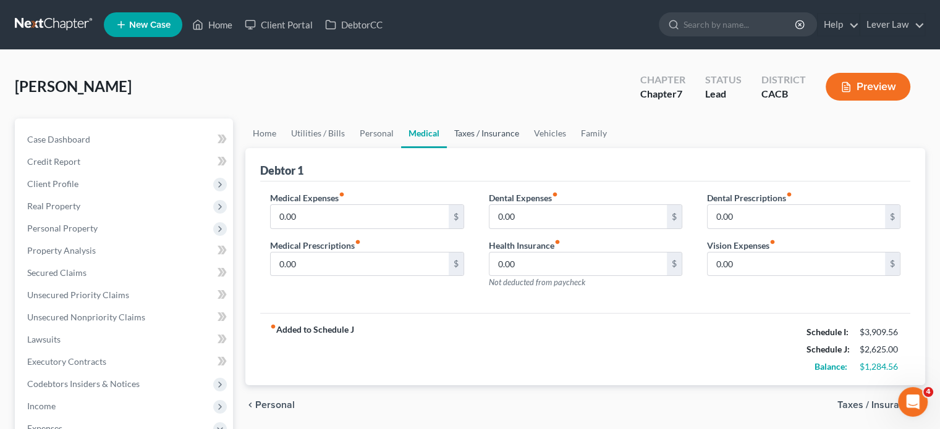
click at [512, 143] on link "Taxes / Insurance" at bounding box center [487, 134] width 80 height 30
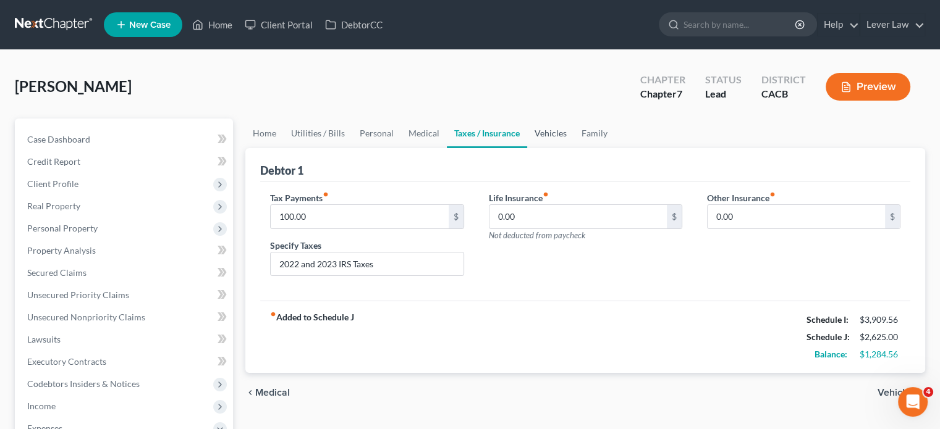
click at [552, 122] on link "Vehicles" at bounding box center [550, 134] width 47 height 30
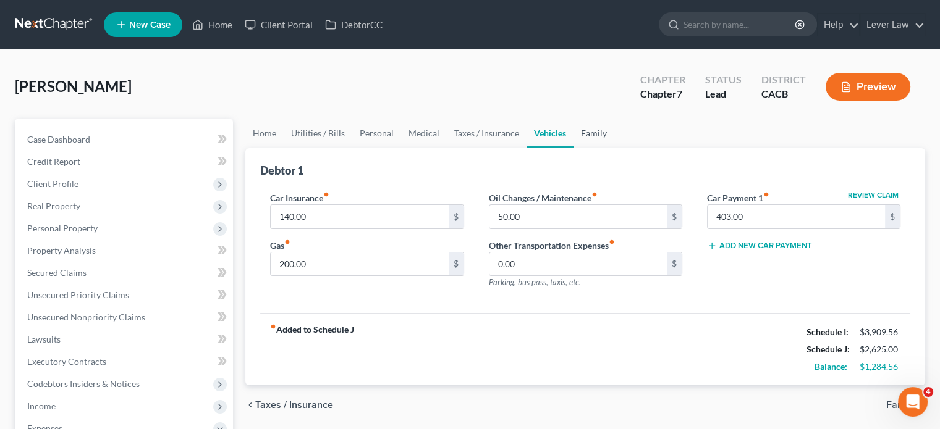
click at [588, 132] on link "Family" at bounding box center [593, 134] width 41 height 30
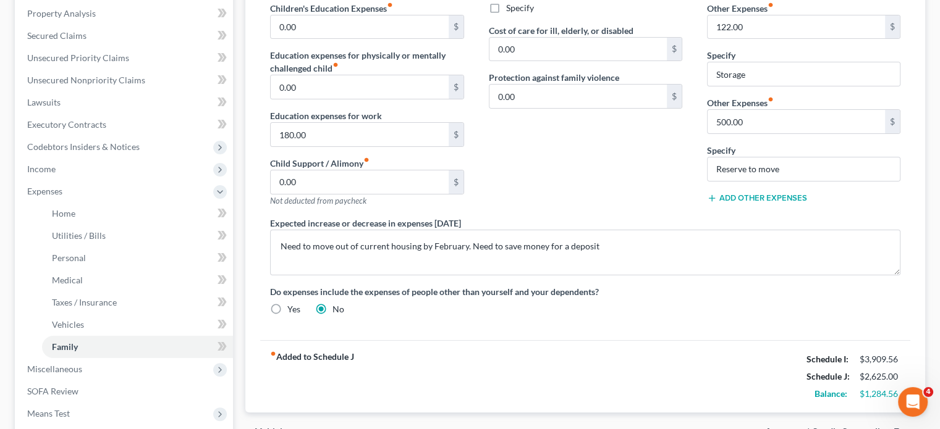
scroll to position [247, 0]
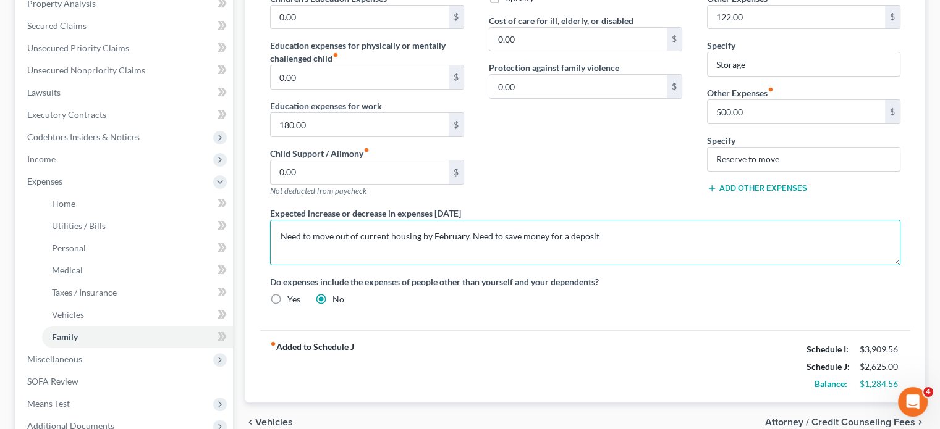
drag, startPoint x: 467, startPoint y: 233, endPoint x: 277, endPoint y: 224, distance: 190.5
click at [277, 224] on textarea "Need to move out of current housing by February. Need to save money for a depos…" at bounding box center [585, 243] width 630 height 46
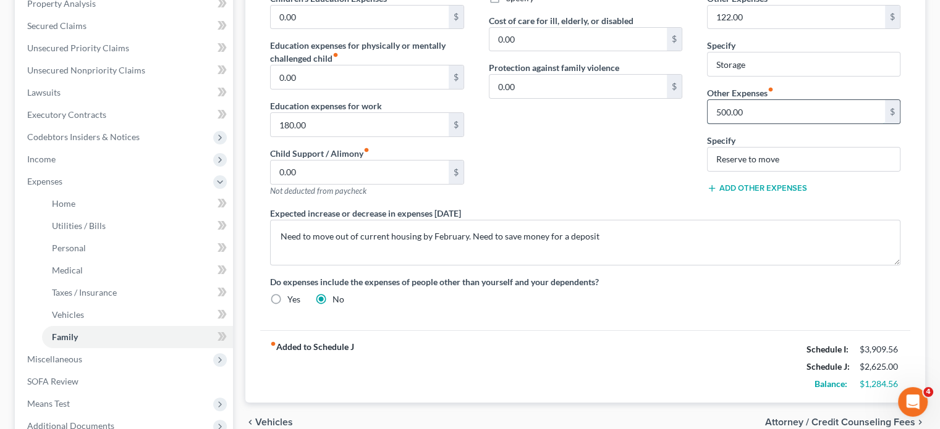
click at [759, 116] on input "500.00" at bounding box center [796, 111] width 177 height 23
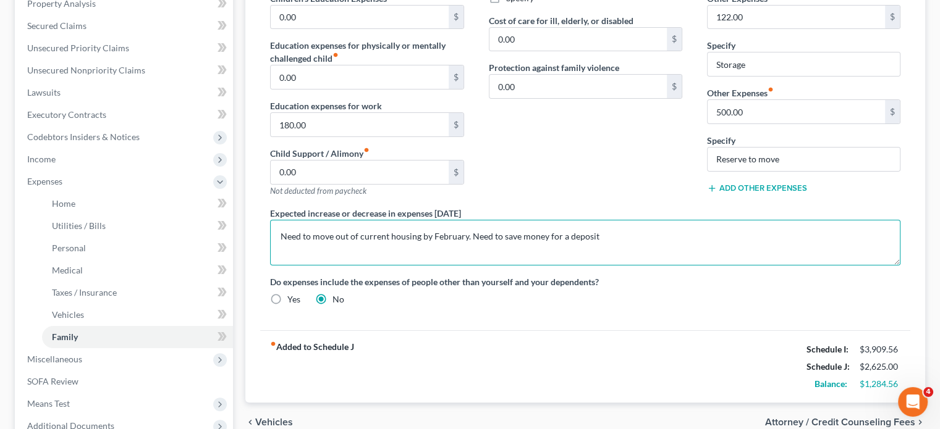
drag, startPoint x: 615, startPoint y: 239, endPoint x: 277, endPoint y: 239, distance: 338.0
click at [277, 239] on textarea "Need to move out of current housing by February. Need to save money for a depos…" at bounding box center [585, 243] width 630 height 46
type textarea "Currently residing in transitional housing and will need to move out soon."
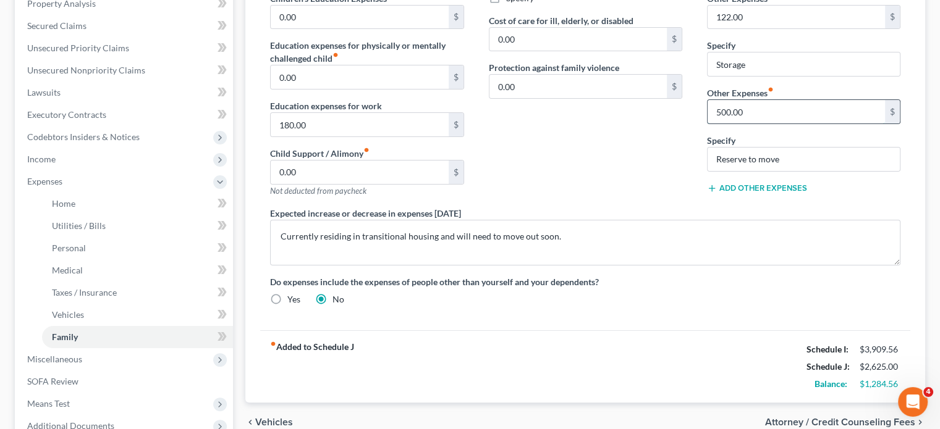
click at [742, 116] on input "500.00" at bounding box center [796, 111] width 177 height 23
type input "1,000"
click at [680, 142] on div "Contributions to other family members fiber_manual_record 0.00 $ Specify Cost o…" at bounding box center [585, 75] width 218 height 263
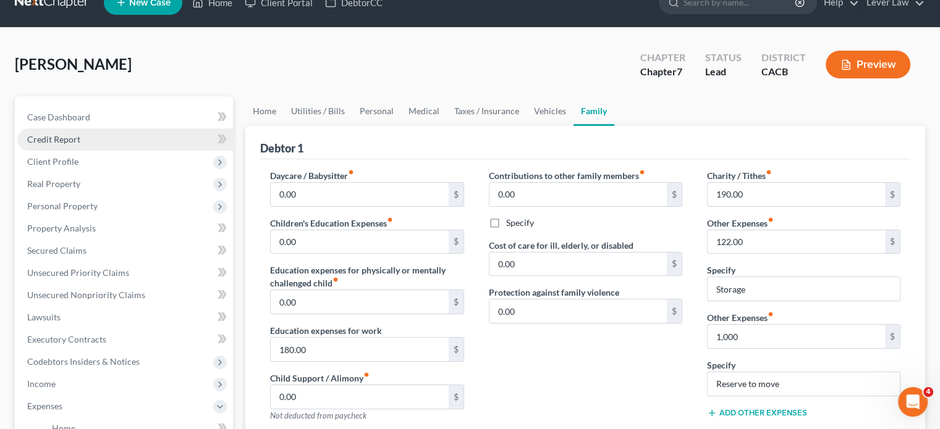
scroll to position [0, 0]
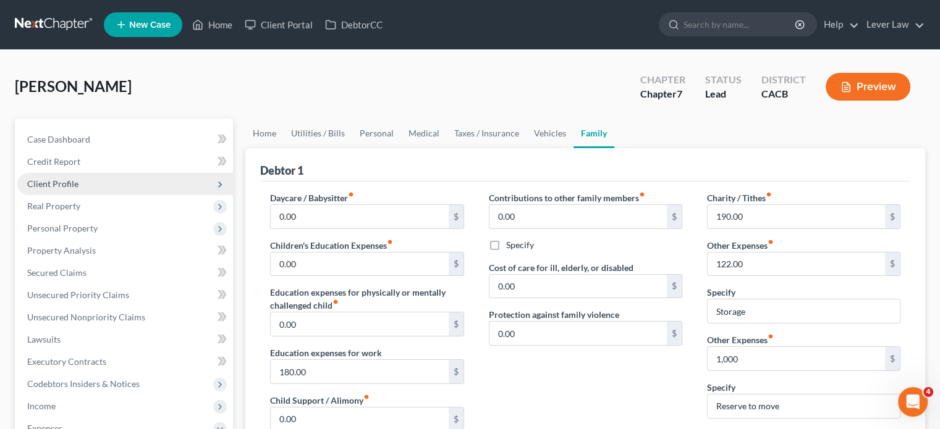
click at [69, 177] on span "Client Profile" at bounding box center [125, 184] width 216 height 22
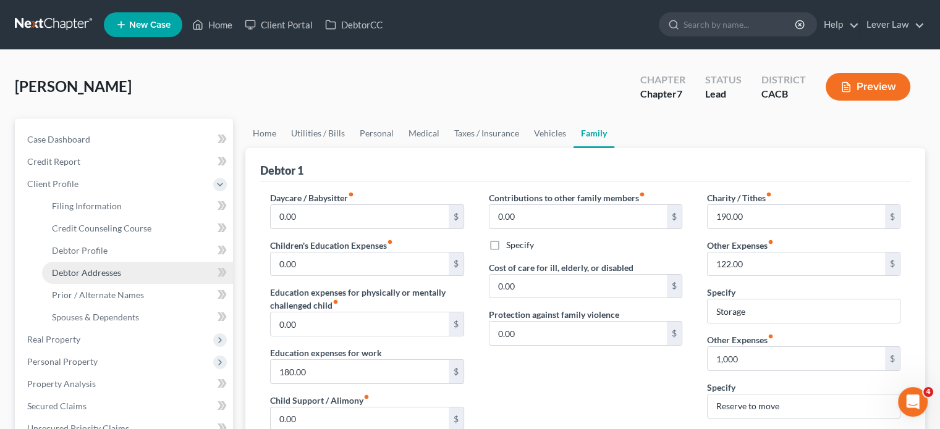
click at [116, 279] on link "Debtor Addresses" at bounding box center [137, 273] width 191 height 22
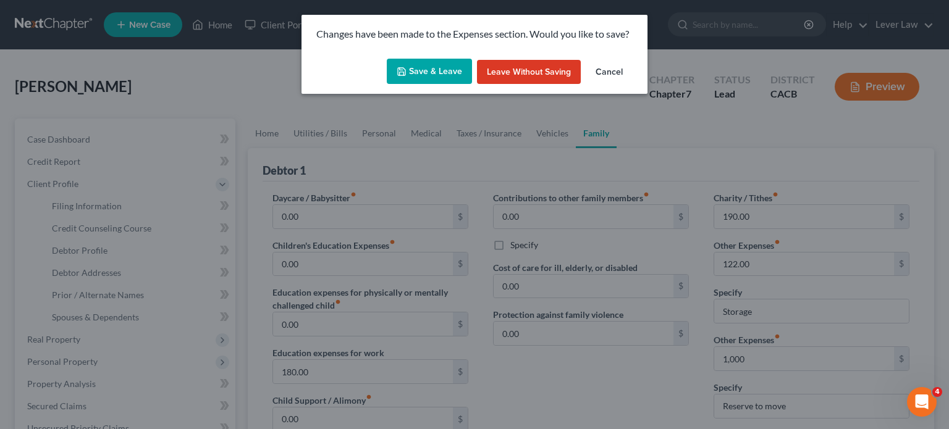
click at [433, 74] on button "Save & Leave" at bounding box center [429, 72] width 85 height 26
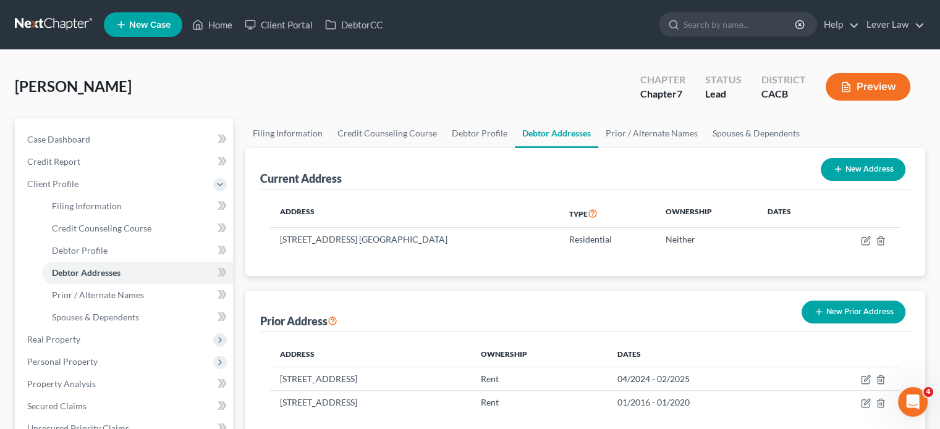
scroll to position [309, 0]
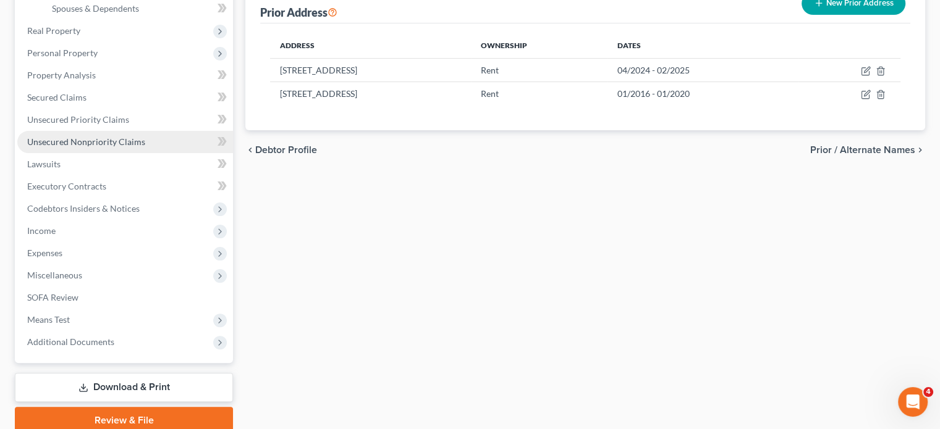
click at [74, 145] on span "Unsecured Nonpriority Claims" at bounding box center [86, 142] width 118 height 11
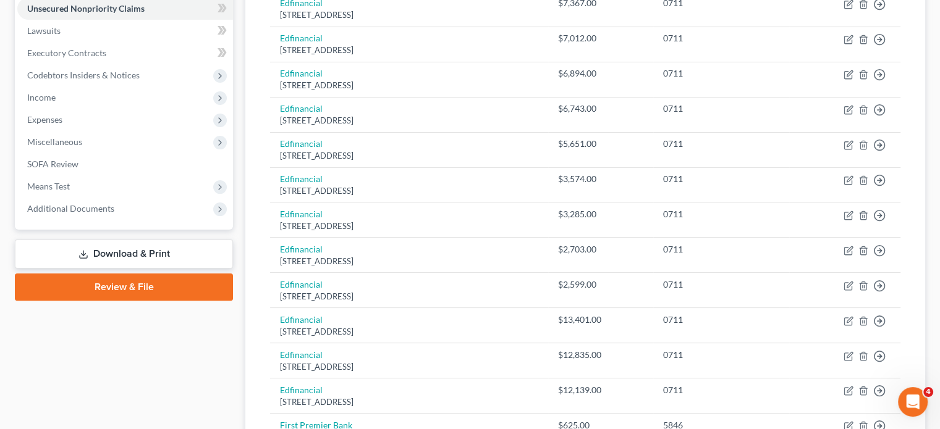
scroll to position [660, 0]
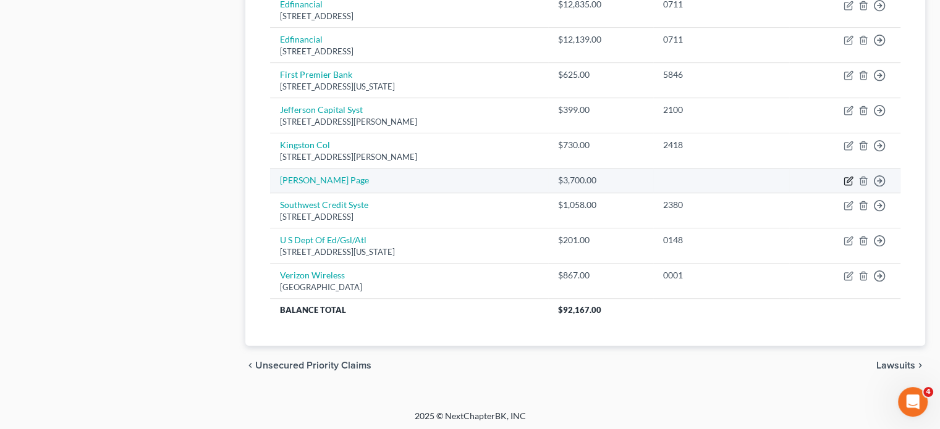
click at [845, 180] on icon "button" at bounding box center [849, 181] width 10 height 10
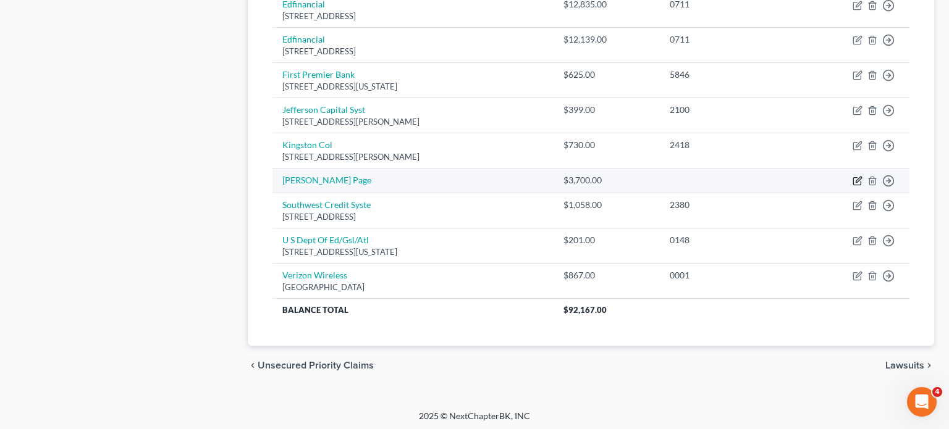
select select "14"
select select "0"
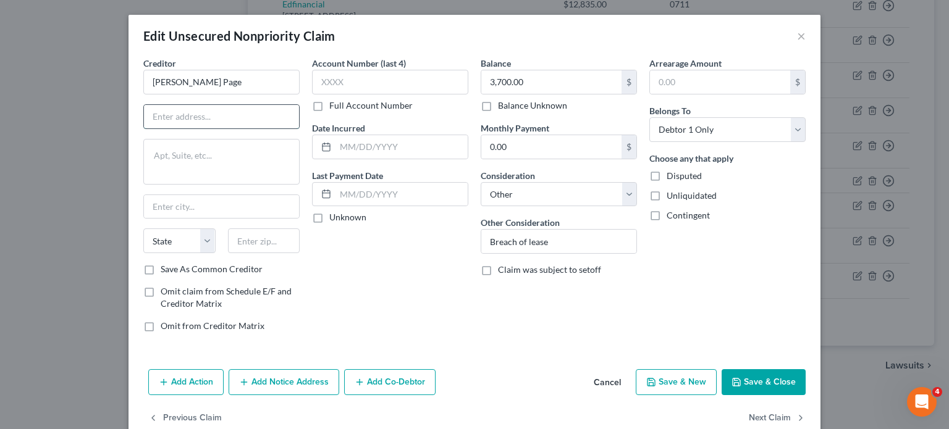
click at [227, 113] on input "text" at bounding box center [221, 116] width 155 height 23
type input "5745 Boverton Way"
click at [266, 227] on div "Creditor * Kymberlee Page 5745 Boverton Way State AL AK AR AZ CA CO CT DE DC FL…" at bounding box center [221, 160] width 156 height 206
click at [264, 235] on input "text" at bounding box center [264, 241] width 72 height 25
type input "91709"
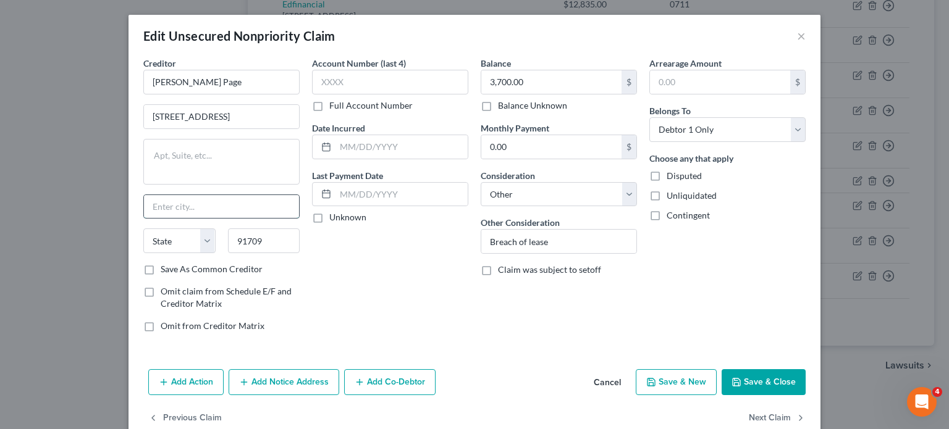
click at [250, 214] on input "text" at bounding box center [221, 206] width 155 height 23
type input "Chino Hills"
select select "4"
drag, startPoint x: 350, startPoint y: 269, endPoint x: 375, endPoint y: 281, distance: 27.4
click at [351, 270] on div "Account Number (last 4) Full Account Number Date Incurred Last Payment Date Unk…" at bounding box center [390, 200] width 169 height 286
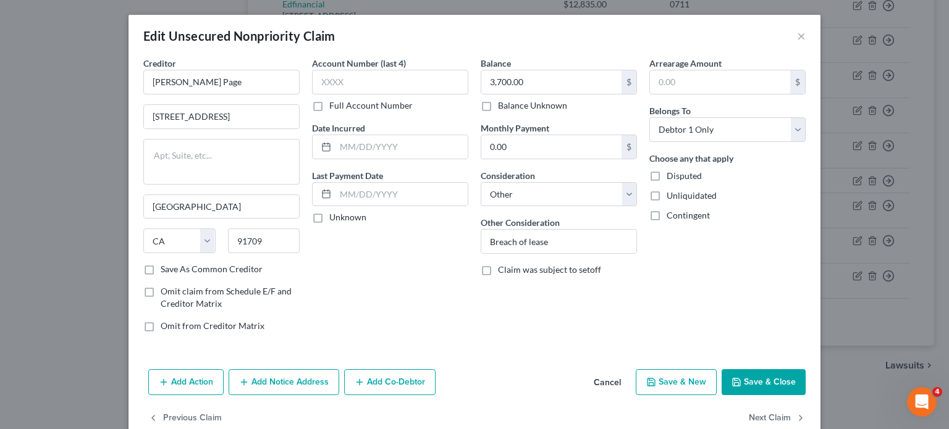
click at [740, 376] on button "Save & Close" at bounding box center [764, 383] width 84 height 26
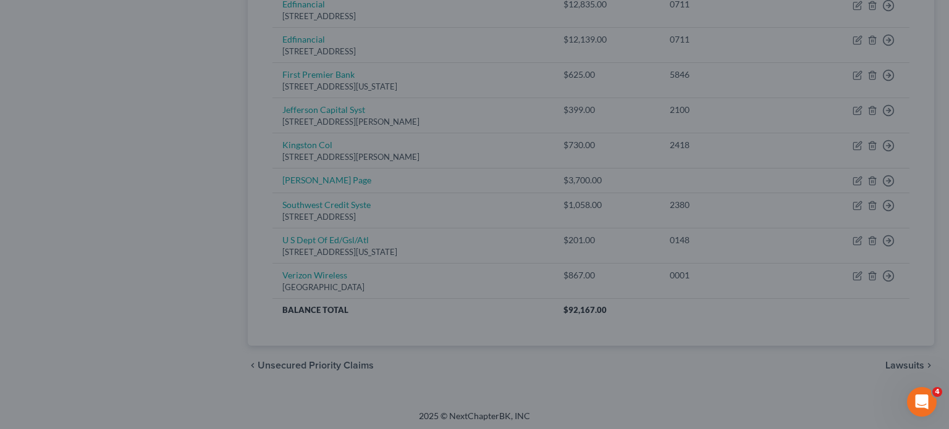
type input "0"
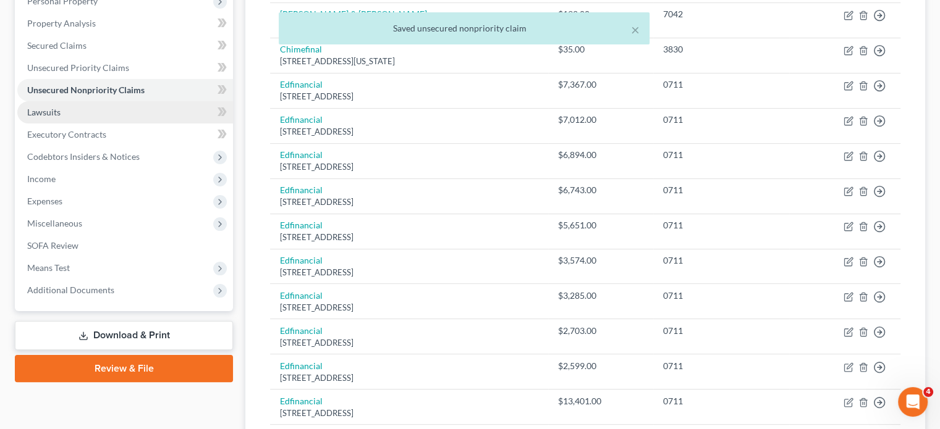
click at [47, 114] on span "Lawsuits" at bounding box center [43, 112] width 33 height 11
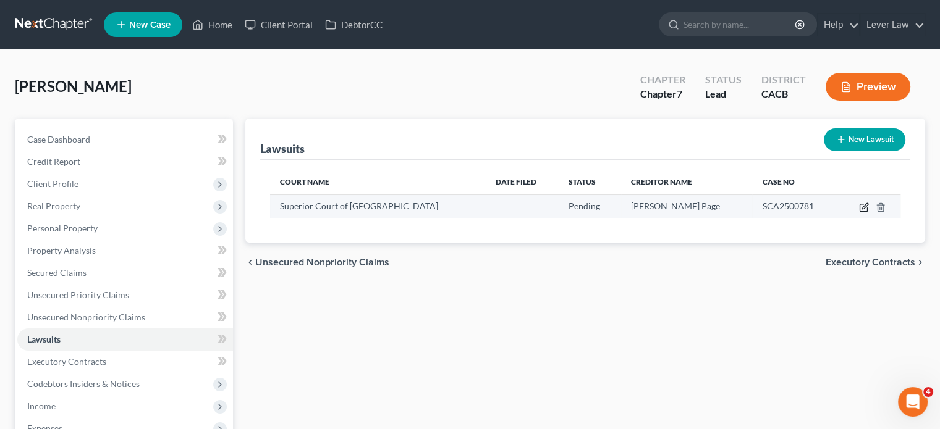
click at [863, 211] on icon "button" at bounding box center [864, 208] width 10 height 10
select select "4"
select select "0"
select select "4"
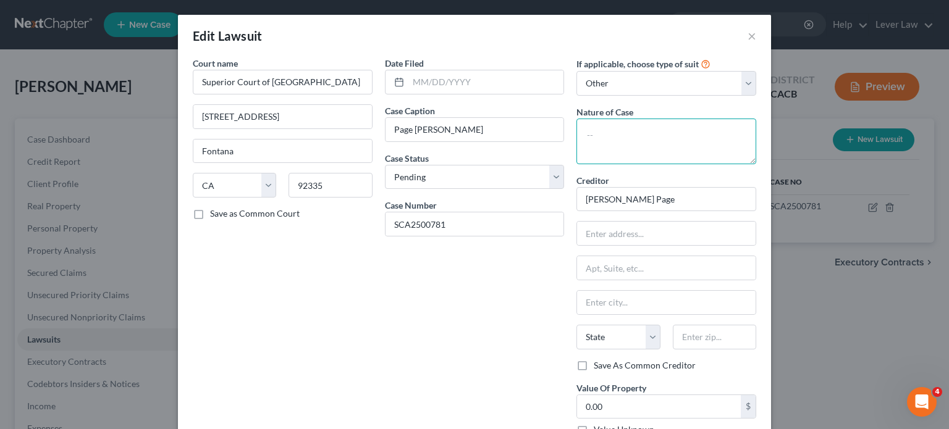
click at [628, 151] on textarea at bounding box center [667, 142] width 180 height 46
type textarea "Breach of lease"
click at [610, 234] on input "text" at bounding box center [666, 233] width 179 height 23
type input "5745 Boverton Way"
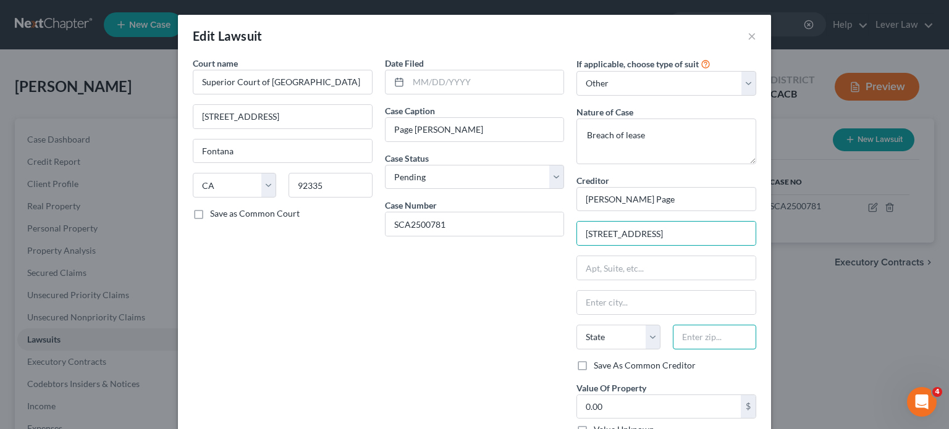
drag, startPoint x: 701, startPoint y: 342, endPoint x: 695, endPoint y: 336, distance: 9.2
click at [701, 342] on input "text" at bounding box center [714, 337] width 83 height 25
type input "91709"
drag, startPoint x: 704, startPoint y: 312, endPoint x: 659, endPoint y: 339, distance: 52.7
click at [704, 312] on input "text" at bounding box center [666, 302] width 179 height 23
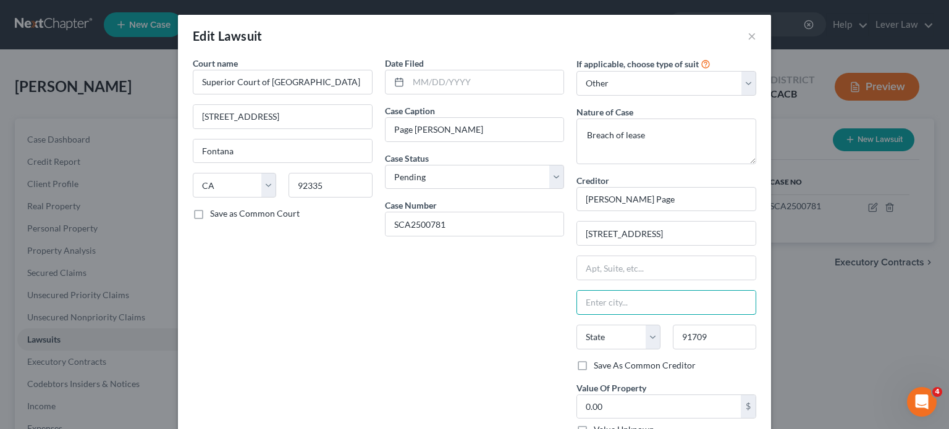
type input "Chino Hills"
select select "4"
click at [440, 367] on div "Date Filed Case Caption Page v. Mitchell Case Status * Select Pending On Appeal…" at bounding box center [475, 251] width 192 height 389
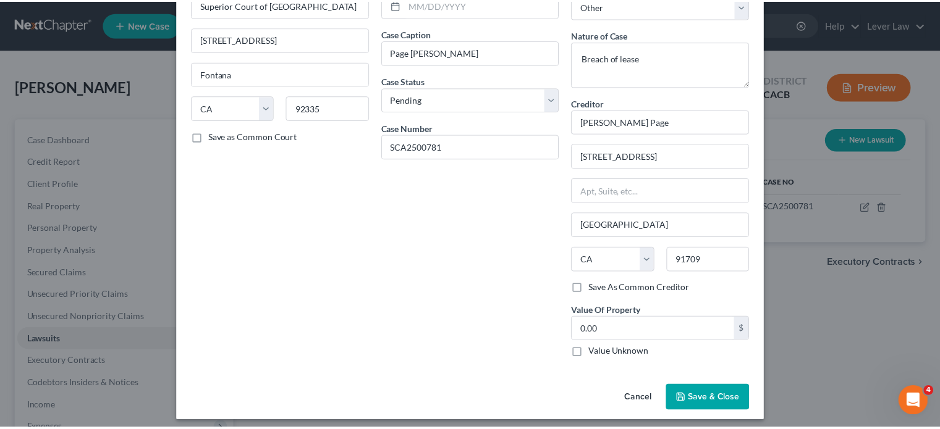
scroll to position [83, 0]
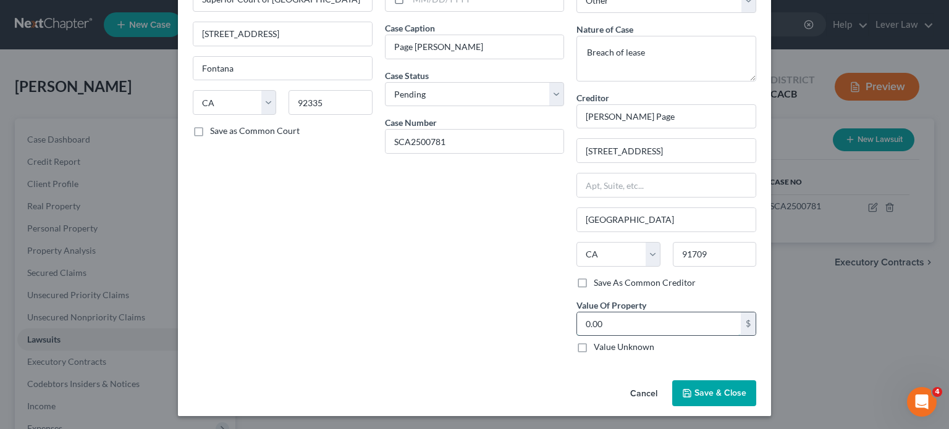
click at [664, 332] on input "0.00" at bounding box center [659, 324] width 164 height 23
type input "3,700"
drag, startPoint x: 698, startPoint y: 390, endPoint x: 696, endPoint y: 383, distance: 7.0
click at [698, 388] on span "Save & Close" at bounding box center [721, 393] width 52 height 11
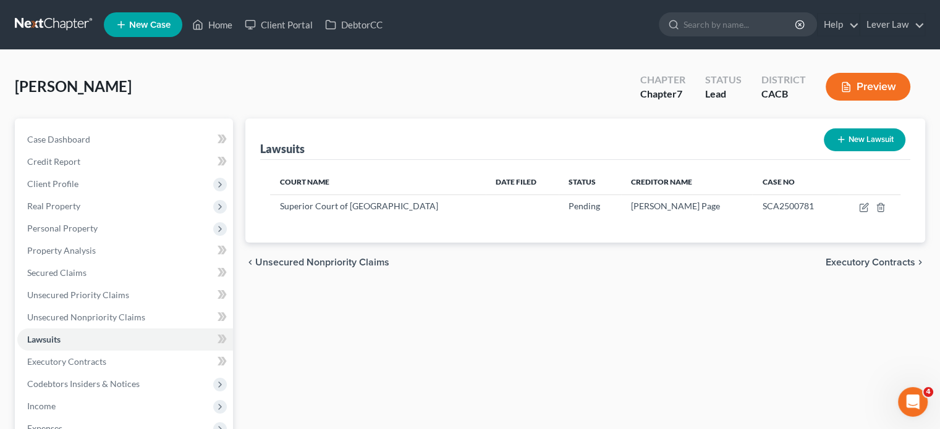
click at [151, 20] on span "New Case" at bounding box center [149, 24] width 41 height 9
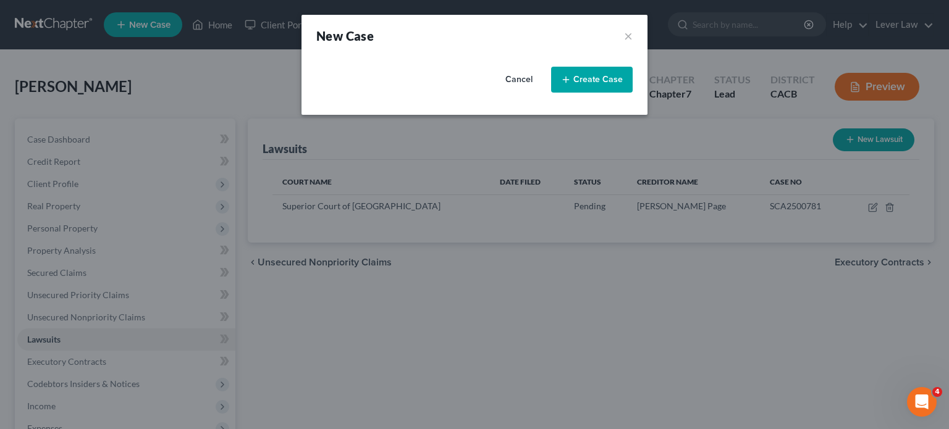
select select "7"
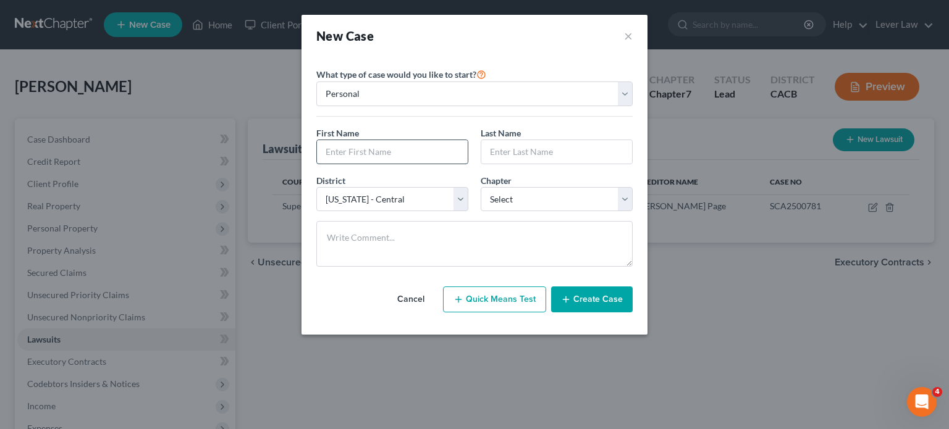
click at [373, 158] on input "text" at bounding box center [392, 151] width 151 height 23
type input "Steve"
click at [578, 152] on input "text" at bounding box center [556, 151] width 151 height 23
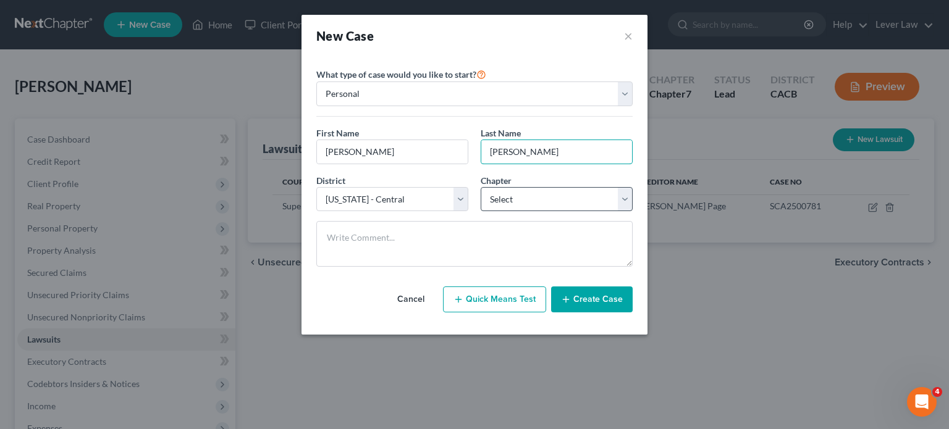
type input "Choi"
click at [575, 200] on select "Select 7 11 12 13" at bounding box center [557, 199] width 152 height 25
select select "0"
click at [481, 187] on select "Select 7 11 12 13" at bounding box center [557, 199] width 152 height 25
click at [562, 303] on button "Create Case" at bounding box center [592, 300] width 82 height 26
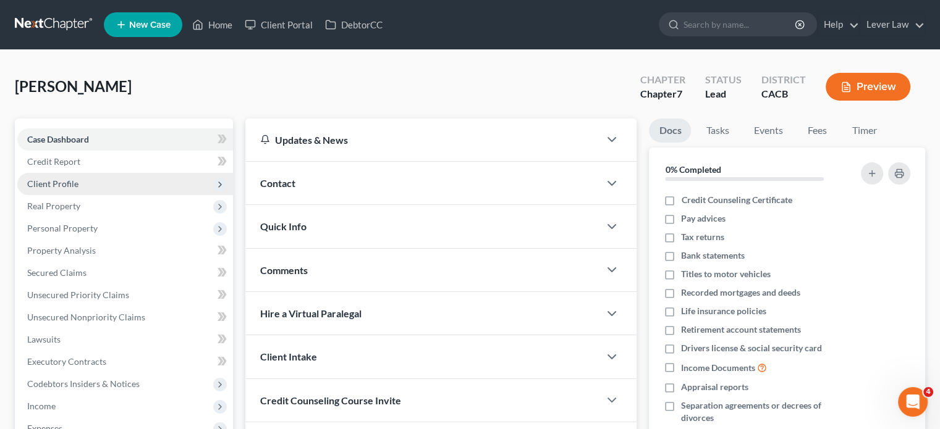
drag, startPoint x: 74, startPoint y: 186, endPoint x: 405, endPoint y: 219, distance: 332.9
click at [74, 185] on span "Client Profile" at bounding box center [52, 184] width 51 height 11
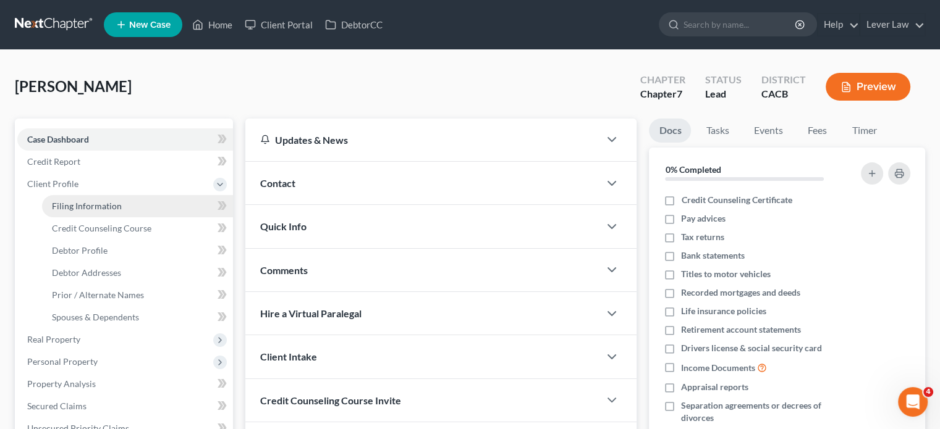
click at [146, 211] on link "Filing Information" at bounding box center [137, 206] width 191 height 22
select select "1"
select select "0"
select select "7"
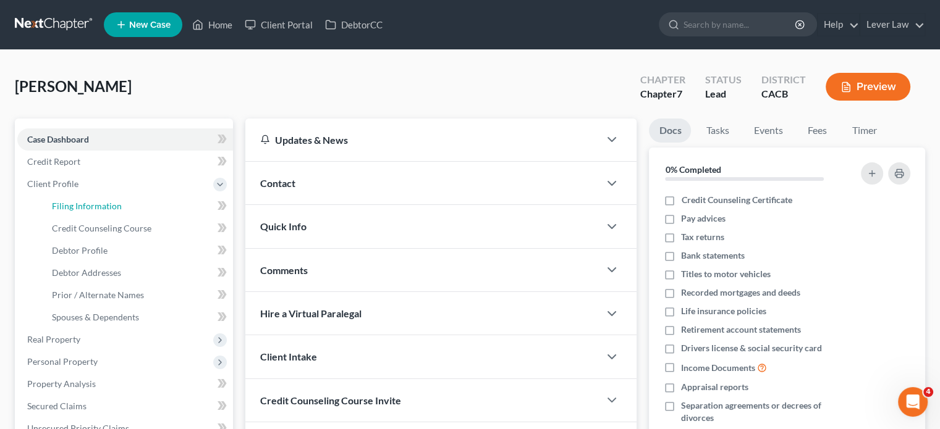
select select "4"
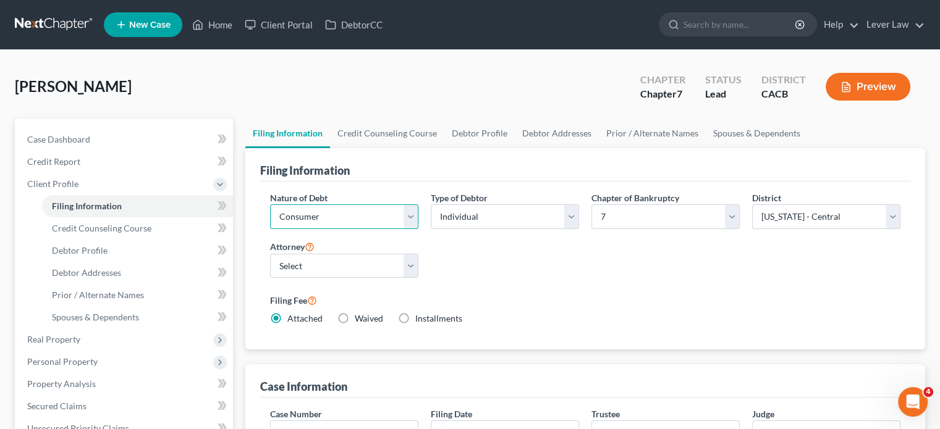
drag, startPoint x: 341, startPoint y: 215, endPoint x: 345, endPoint y: 227, distance: 12.3
click at [341, 214] on select "Select Business Consumer Other" at bounding box center [344, 217] width 148 height 25
select select "0"
click at [270, 205] on select "Select Business Consumer Other" at bounding box center [344, 217] width 148 height 25
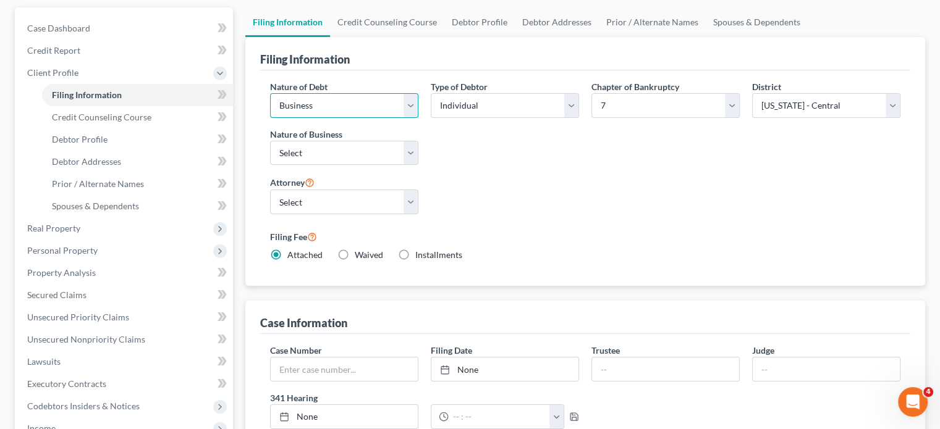
scroll to position [124, 0]
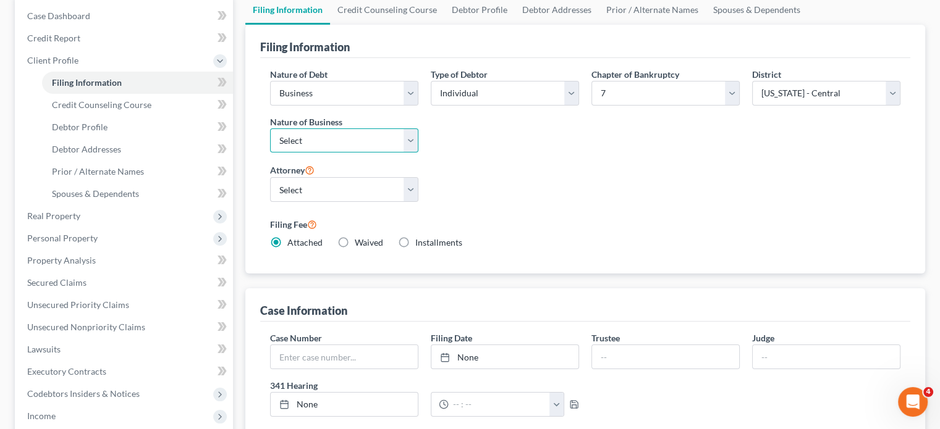
click at [316, 150] on select "Select Clearing Bank Commodity Broker Health Care Business Other Railroad Singl…" at bounding box center [344, 141] width 148 height 25
select select "3"
click at [270, 129] on select "Select Clearing Bank Commodity Broker Health Care Business Other Railroad Singl…" at bounding box center [344, 141] width 148 height 25
click at [316, 197] on select "Select Jill Kim - CACB" at bounding box center [344, 189] width 148 height 25
select select "0"
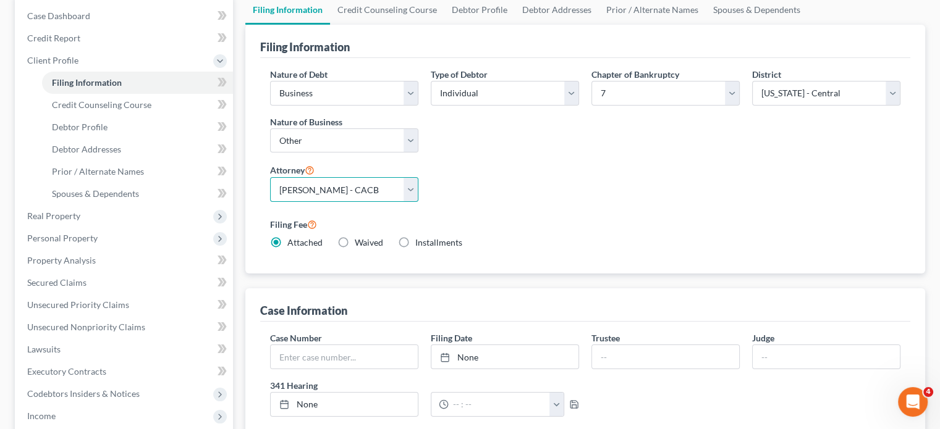
click at [270, 177] on select "Select Jill Kim - CACB" at bounding box center [344, 189] width 148 height 25
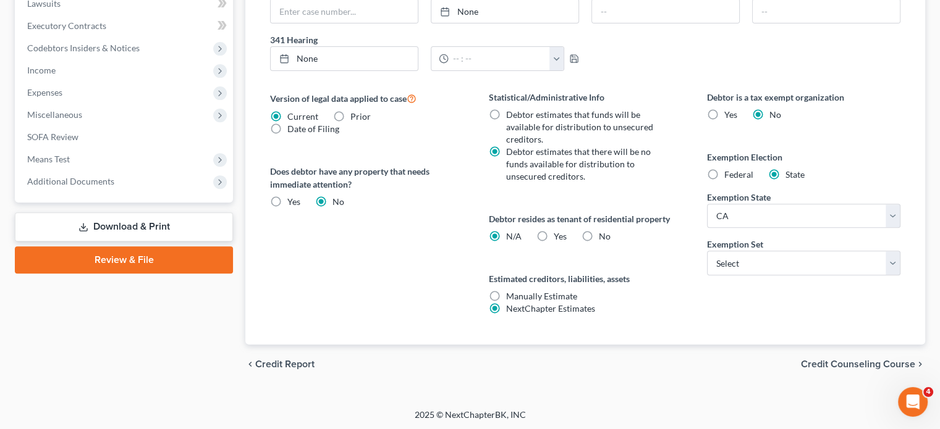
click at [729, 247] on label "Exemption Set" at bounding box center [735, 244] width 56 height 13
click at [735, 264] on select "Select 703 704" at bounding box center [803, 263] width 193 height 25
select select "1"
click at [707, 251] on select "Select 703 704" at bounding box center [803, 263] width 193 height 25
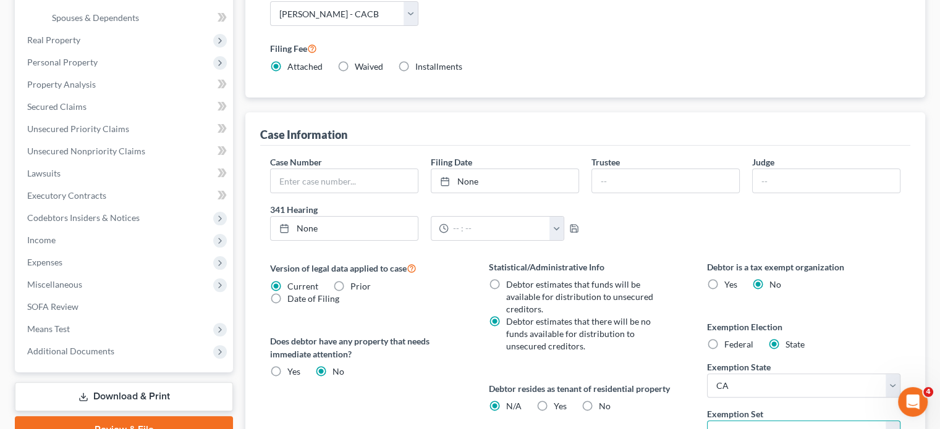
scroll to position [99, 0]
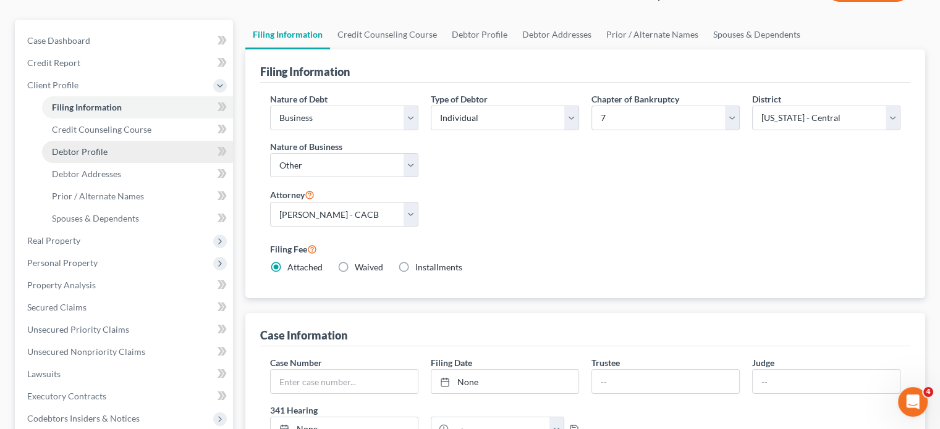
click at [77, 145] on link "Debtor Profile" at bounding box center [137, 152] width 191 height 22
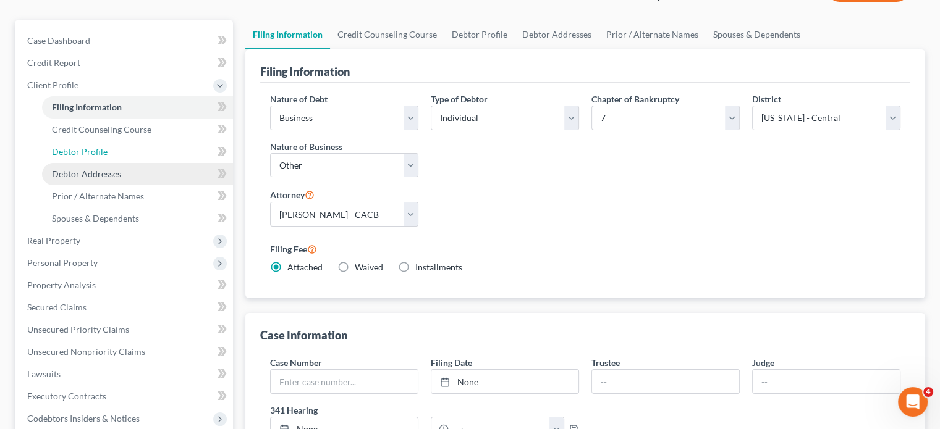
select select "0"
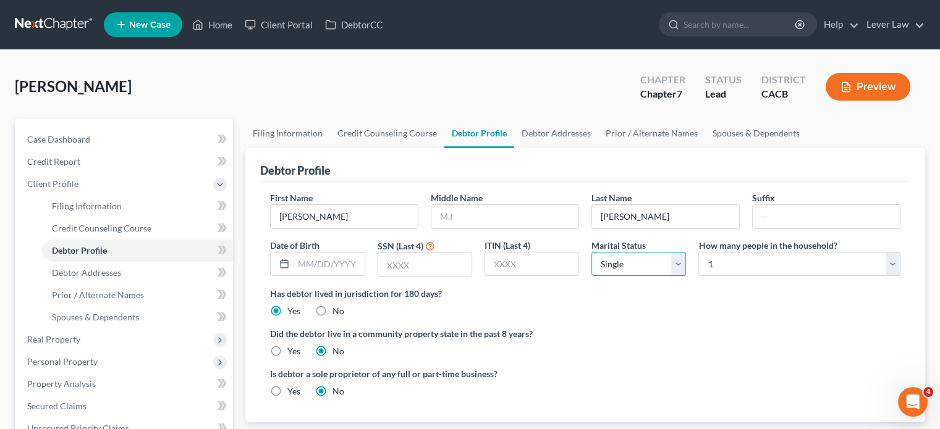
click at [625, 271] on select "Select Single Married Separated Divorced Widowed" at bounding box center [638, 264] width 95 height 25
